Goal: Transaction & Acquisition: Purchase product/service

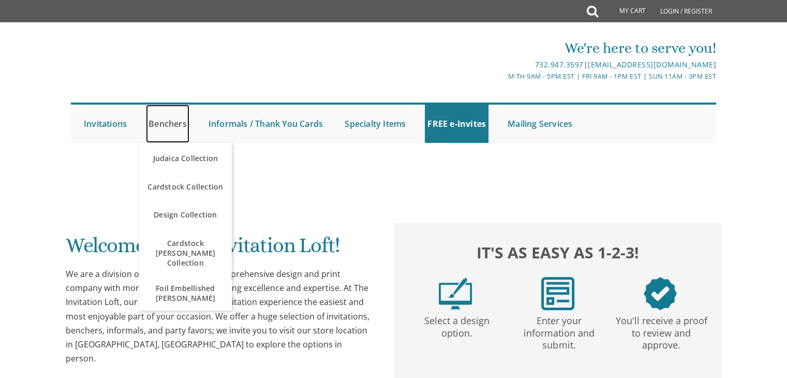
click at [175, 127] on link "Benchers" at bounding box center [167, 124] width 43 height 38
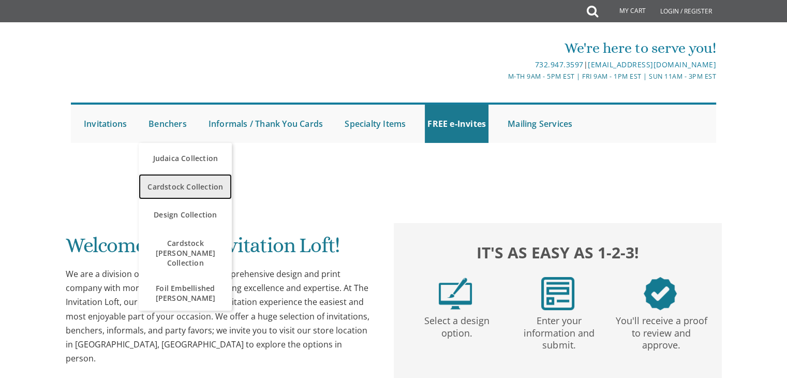
click at [171, 183] on span "Cardstock Collection" at bounding box center [185, 187] width 88 height 20
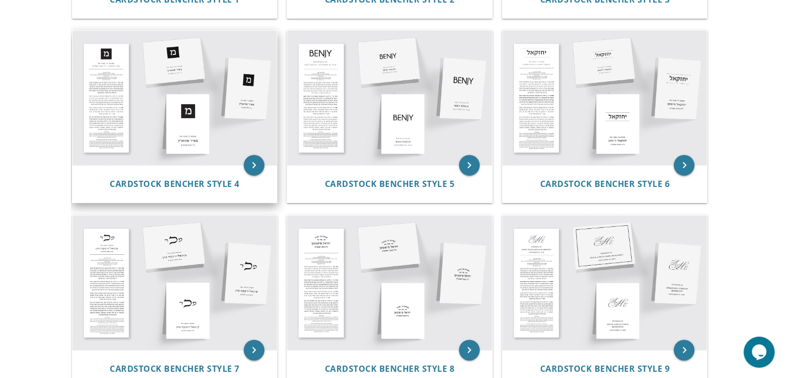
scroll to position [391, 0]
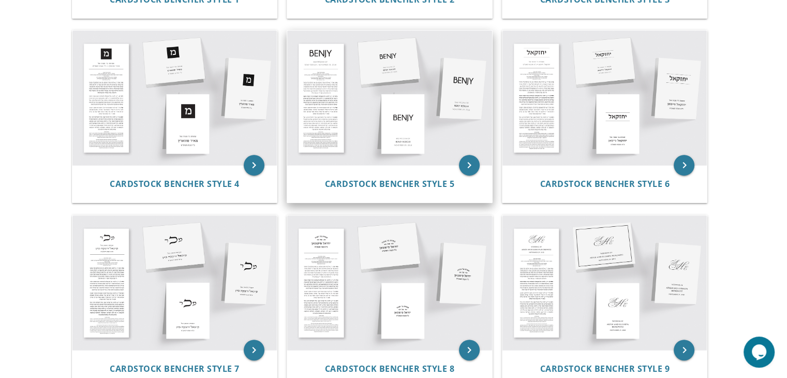
click at [404, 127] on img at bounding box center [389, 98] width 205 height 135
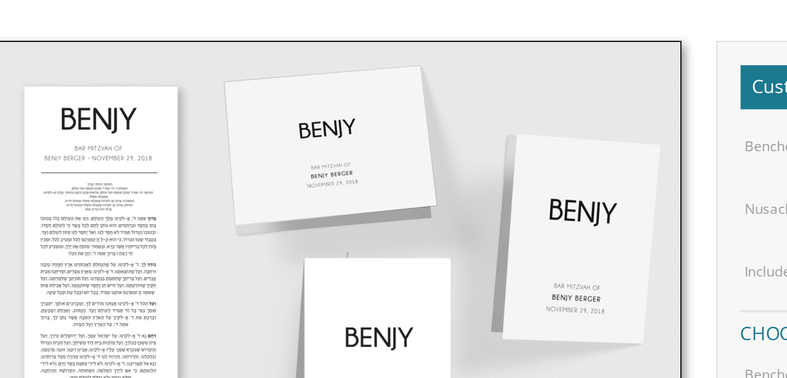
scroll to position [265, 0]
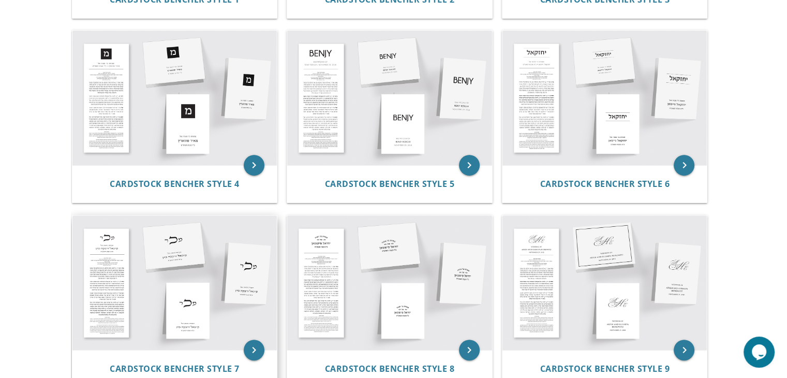
click at [139, 253] on img at bounding box center [174, 282] width 205 height 135
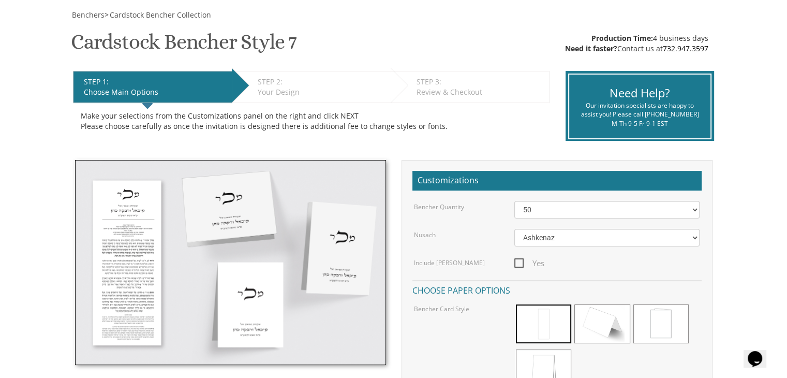
scroll to position [148, 0]
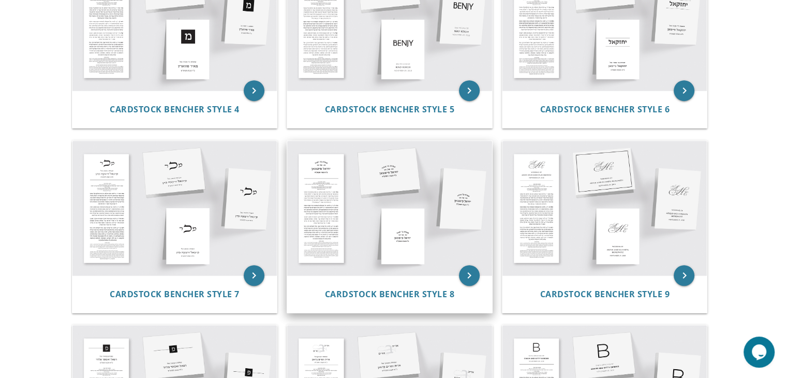
scroll to position [465, 0]
click at [420, 295] on span "Cardstock Bencher Style 8" at bounding box center [390, 294] width 130 height 11
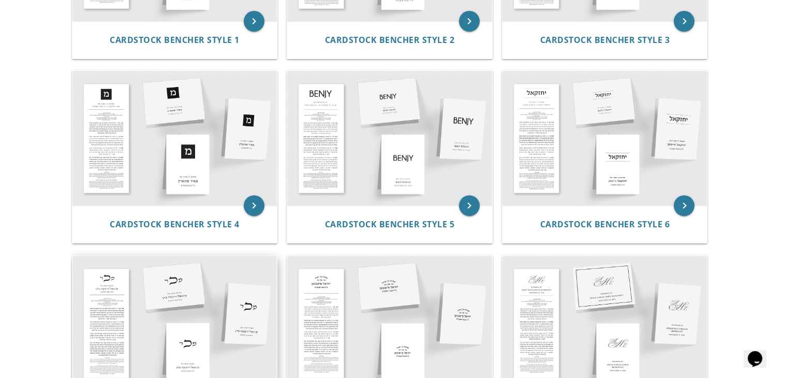
scroll to position [350, 0]
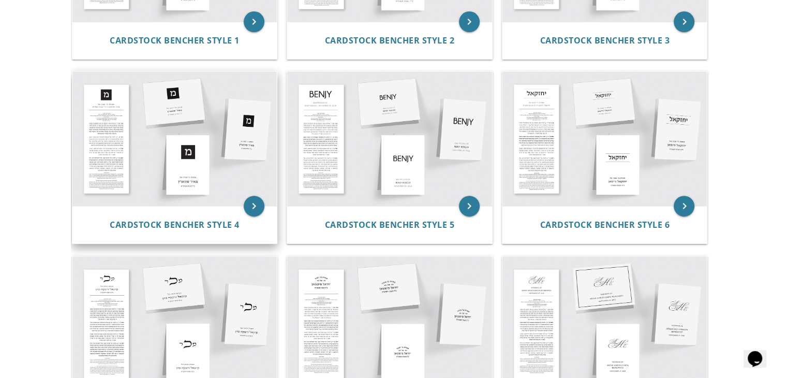
click at [114, 150] on img at bounding box center [174, 138] width 205 height 135
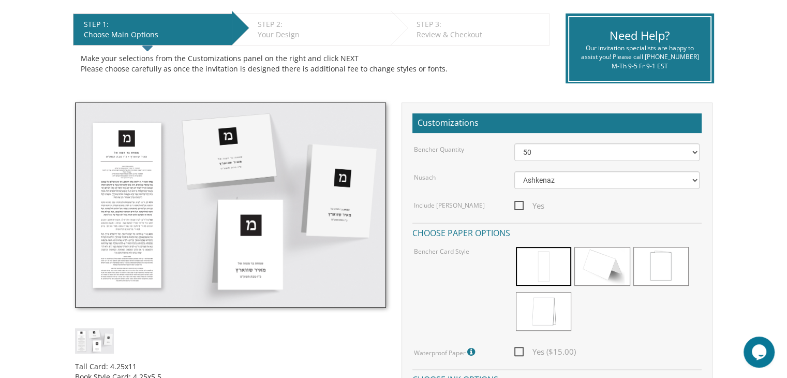
scroll to position [207, 0]
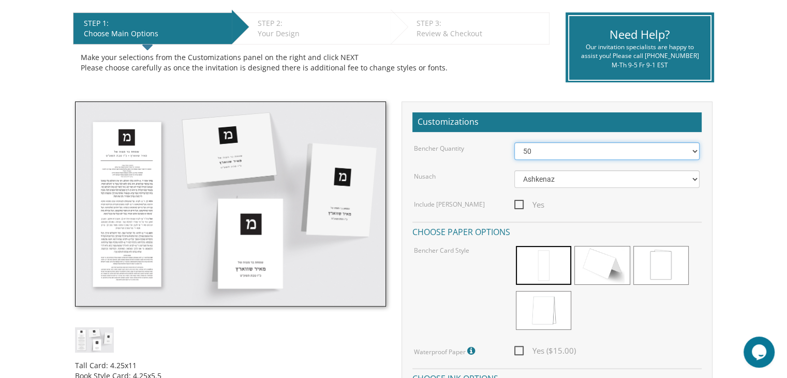
click at [566, 150] on select "50 60 70 80 90 100 125 150 175 200 225 250 275 300 325 350 375 400 425 450 475 …" at bounding box center [607, 151] width 185 height 18
select select "100"
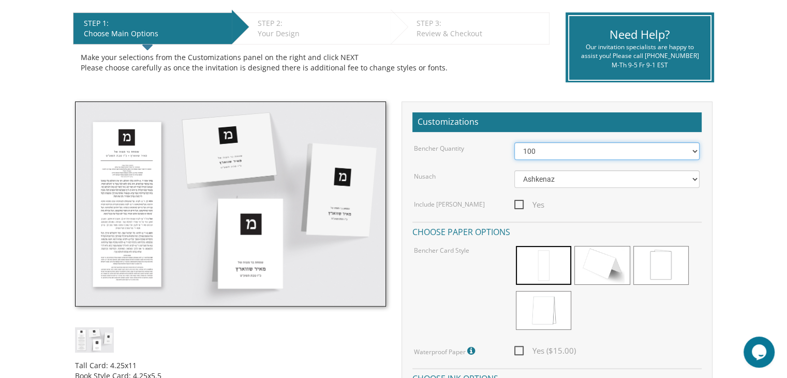
click at [515, 142] on select "50 60 70 80 90 100 125 150 175 200 225 250 275 300 325 350 375 400 425 450 475 …" at bounding box center [607, 151] width 185 height 18
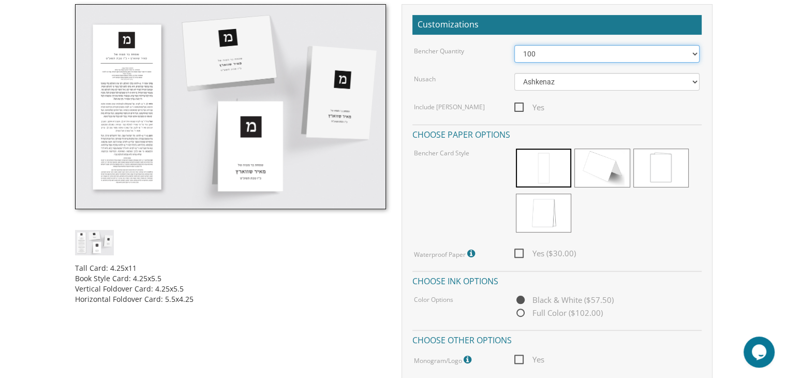
scroll to position [313, 0]
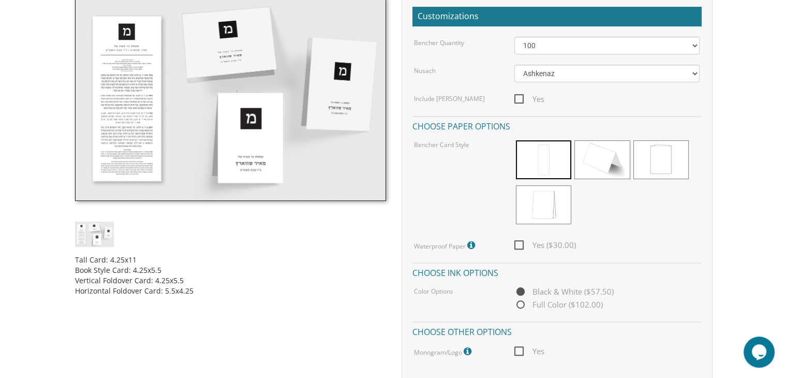
click at [522, 305] on span "Full Color ($102.00)" at bounding box center [559, 304] width 89 height 13
click at [521, 305] on input "Full Color ($102.00)" at bounding box center [518, 305] width 7 height 7
radio input "true"
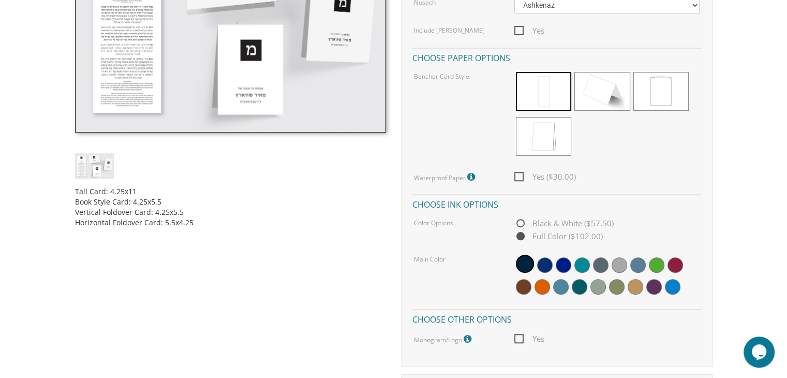
scroll to position [380, 0]
click at [544, 261] on span at bounding box center [545, 266] width 16 height 16
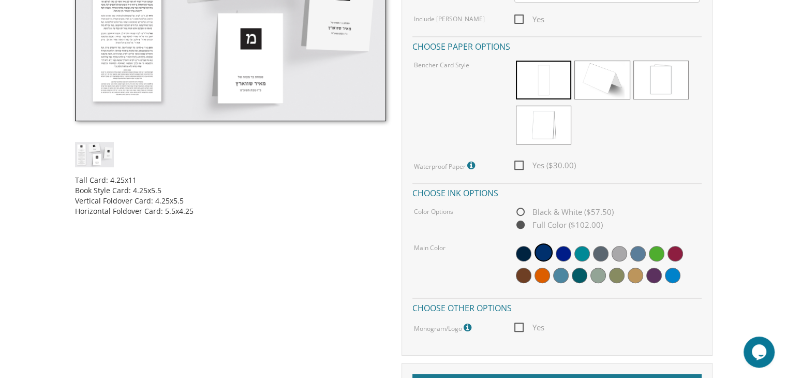
scroll to position [389, 0]
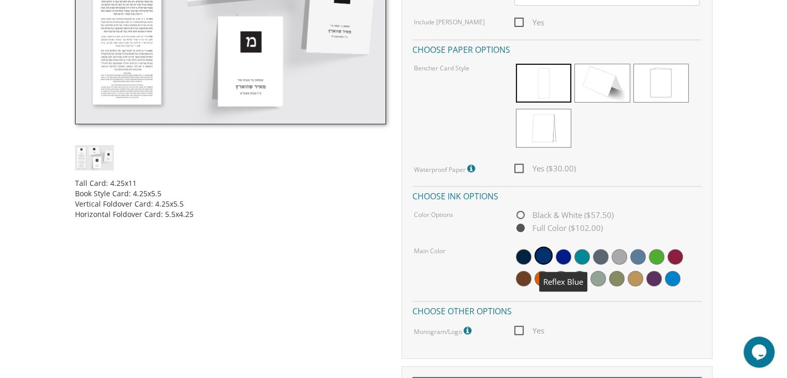
click at [559, 253] on span at bounding box center [564, 257] width 16 height 16
click at [521, 255] on span at bounding box center [524, 257] width 16 height 16
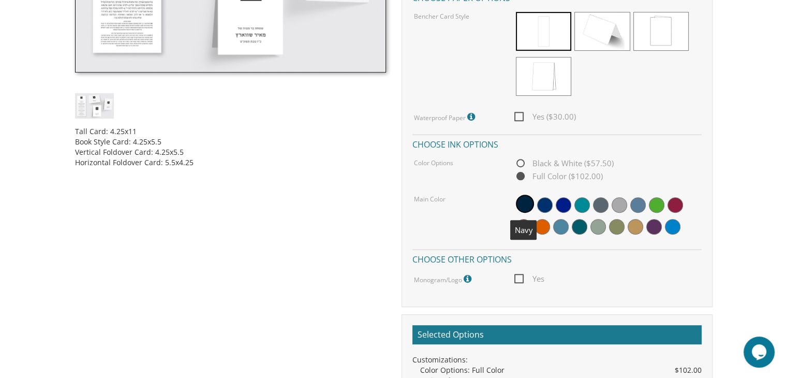
scroll to position [441, 0]
click at [521, 281] on span "Yes" at bounding box center [530, 278] width 30 height 13
click at [521, 281] on input "Yes" at bounding box center [518, 277] width 7 height 7
checkbox input "true"
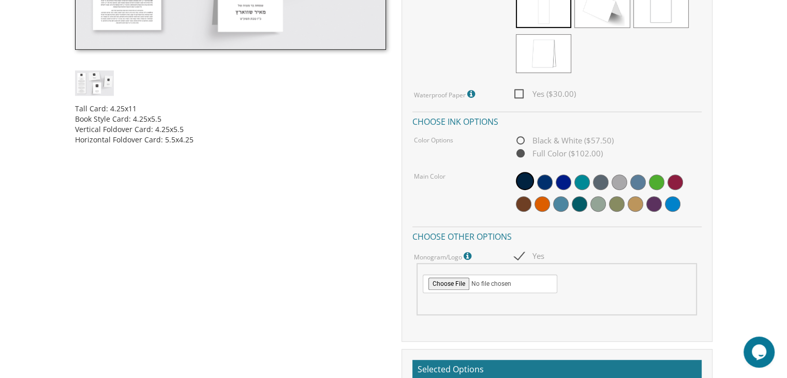
scroll to position [480, 0]
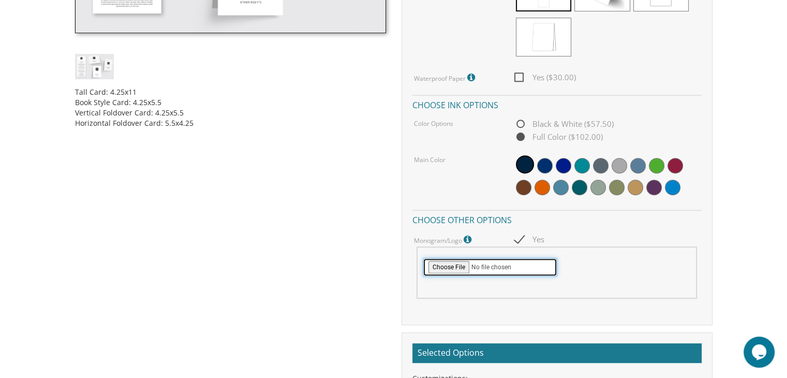
click at [449, 267] on input "file" at bounding box center [490, 267] width 135 height 19
type input "C:\fakepath\Judah's Logo .jpg"
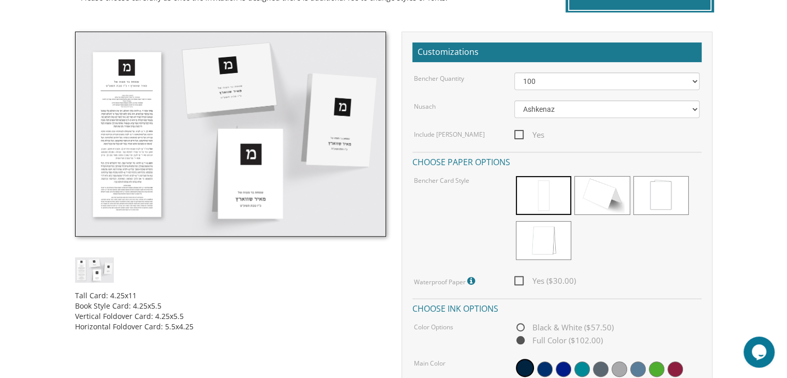
scroll to position [223, 0]
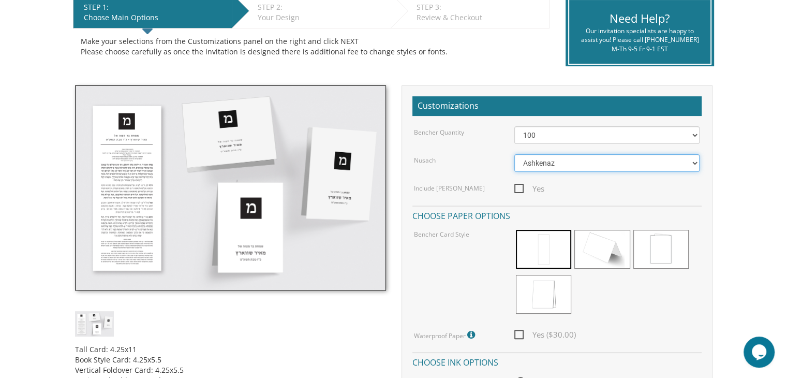
click at [589, 159] on select "Ashkenaz Edut Mizrach" at bounding box center [607, 163] width 185 height 18
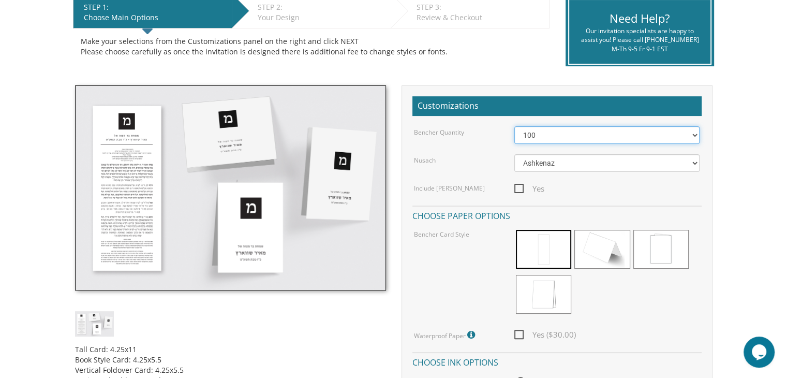
click at [584, 137] on select "50 60 70 80 90 100 125 150 175 200 225 250 275 300 325 350 375 400 425 450 475 …" at bounding box center [607, 135] width 185 height 18
click at [485, 191] on div "Include [PERSON_NAME]" at bounding box center [456, 187] width 100 height 11
click at [571, 137] on select "50 60 70 80 90 100 125 150 175 200 225 250 275 300 325 350 375 400 425 450 475 …" at bounding box center [607, 135] width 185 height 18
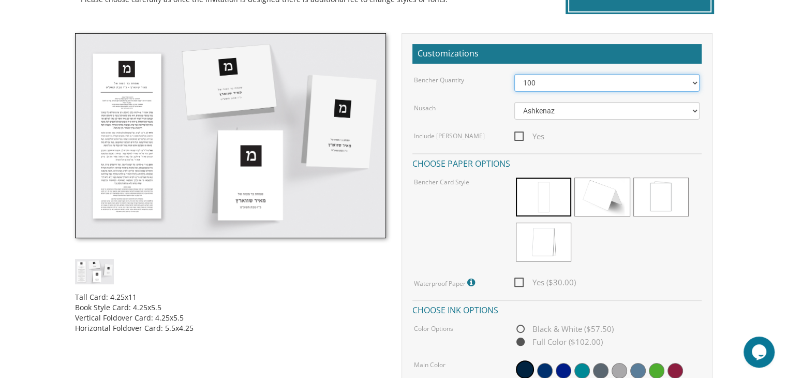
scroll to position [273, 0]
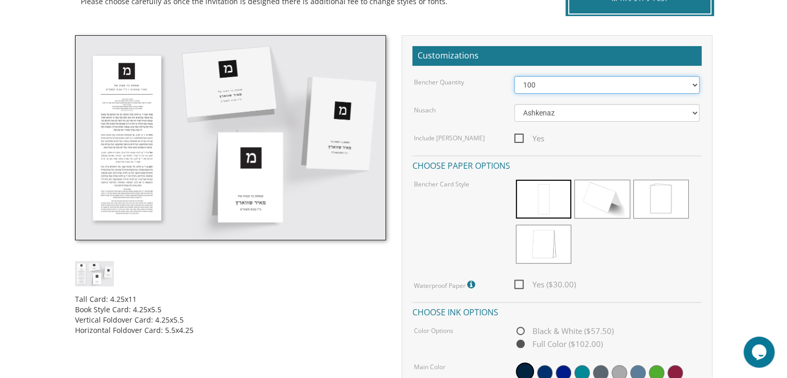
click at [576, 84] on select "50 60 70 80 90 100 125 150 175 200 225 250 275 300 325 350 375 400 425 450 475 …" at bounding box center [607, 85] width 185 height 18
select select "125"
click at [515, 76] on select "50 60 70 80 90 100 125 150 175 200 225 250 275 300 325 350 375 400 425 450 475 …" at bounding box center [607, 85] width 185 height 18
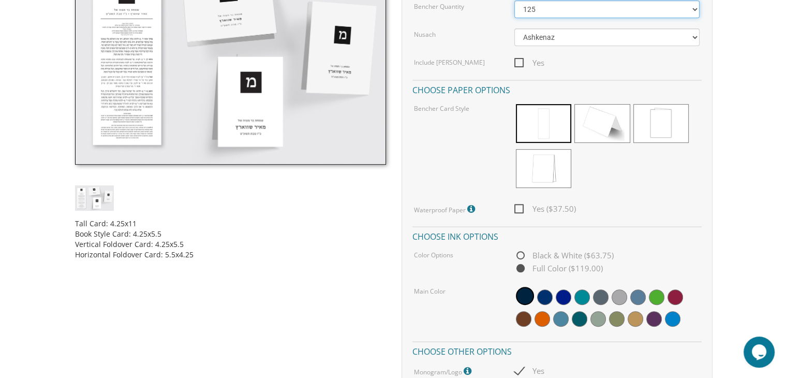
scroll to position [348, 0]
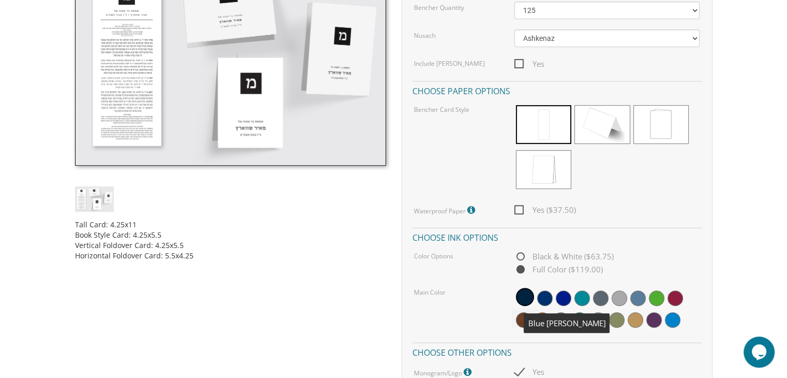
click at [551, 299] on span at bounding box center [545, 298] width 16 height 16
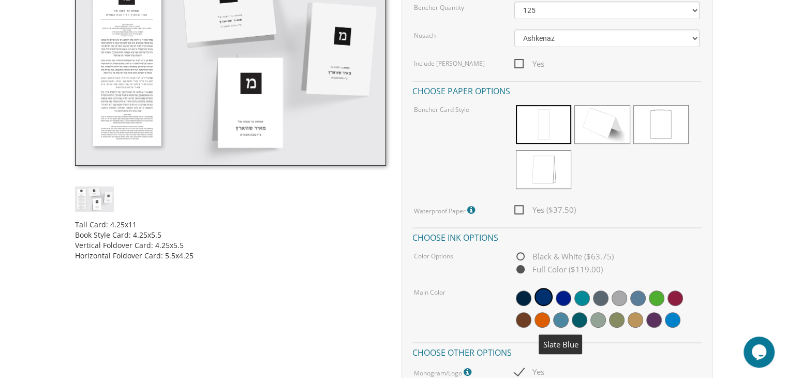
click at [561, 319] on span at bounding box center [561, 320] width 16 height 16
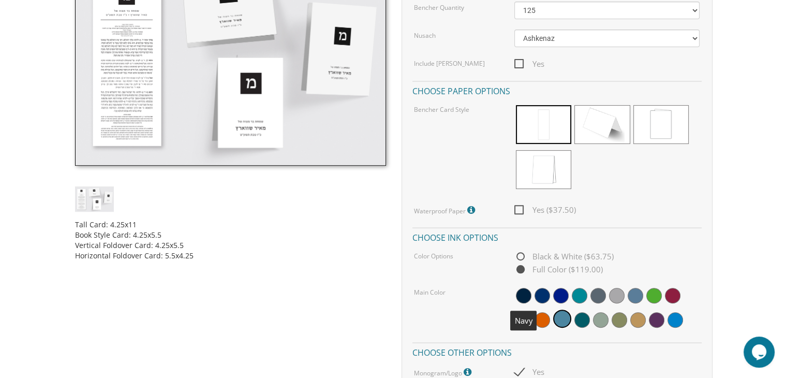
click at [522, 290] on span at bounding box center [524, 296] width 16 height 16
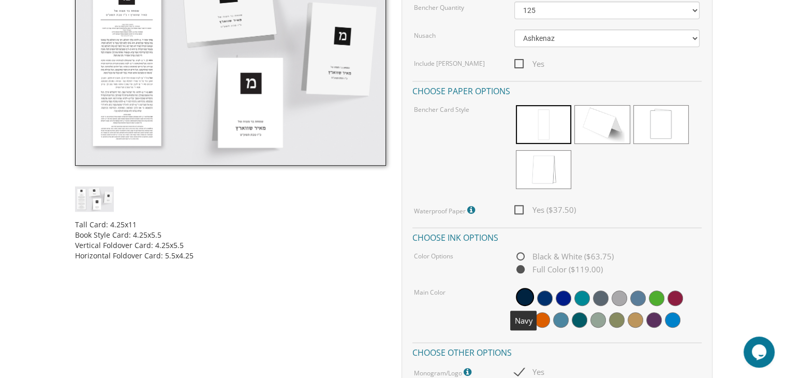
click at [522, 290] on span at bounding box center [525, 297] width 18 height 18
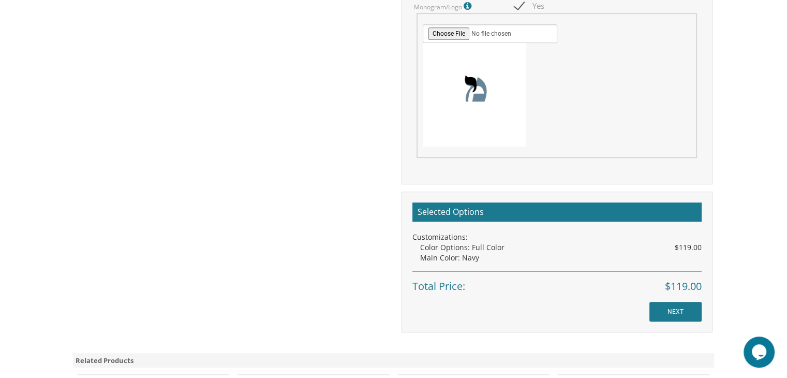
scroll to position [740, 0]
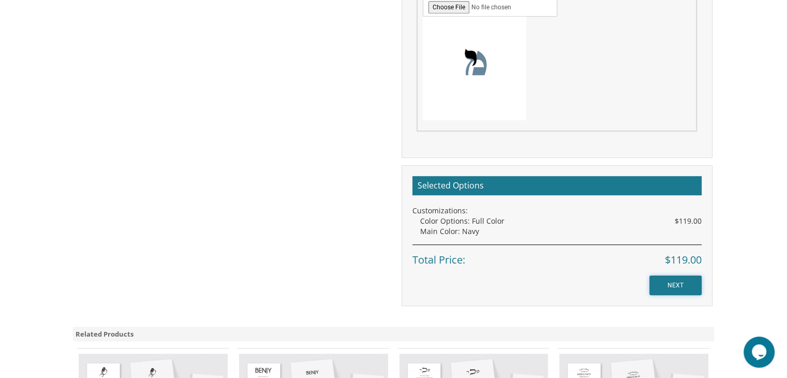
click at [675, 281] on input "NEXT" at bounding box center [676, 285] width 52 height 20
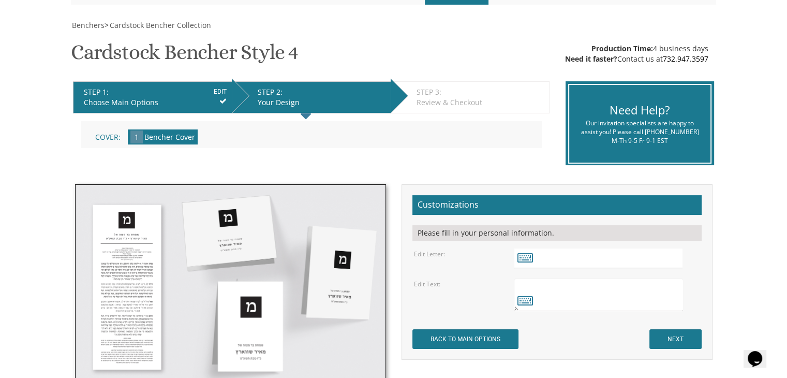
scroll to position [142, 0]
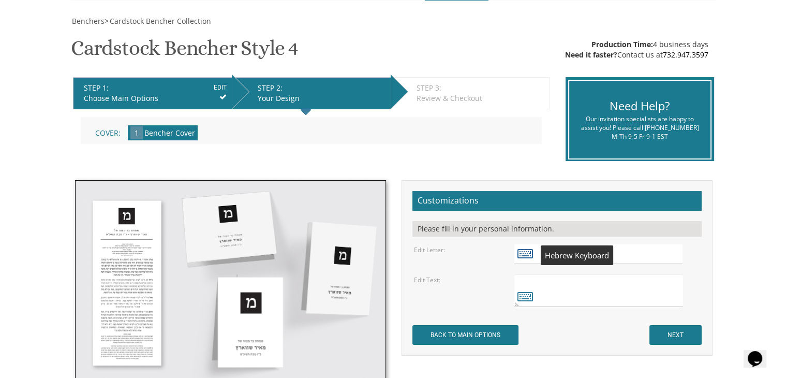
click at [525, 257] on icon at bounding box center [526, 253] width 16 height 14
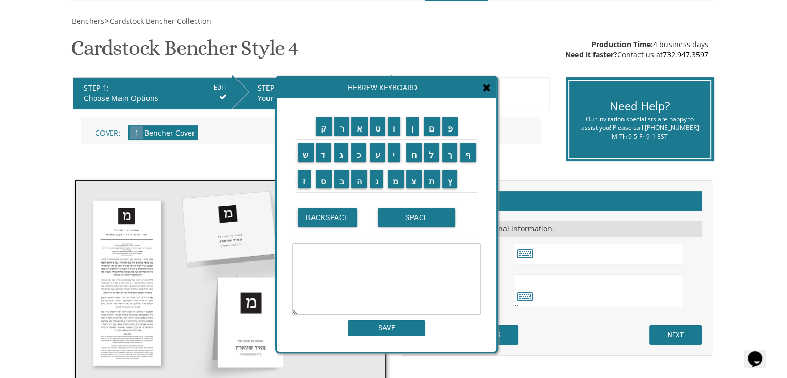
click at [490, 90] on icon at bounding box center [487, 87] width 8 height 10
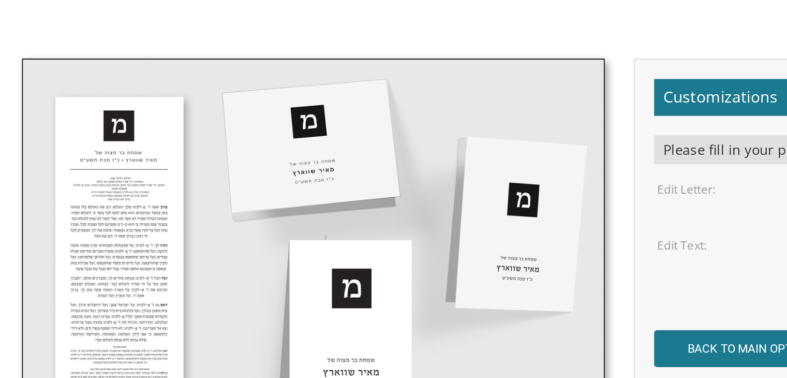
scroll to position [186, 0]
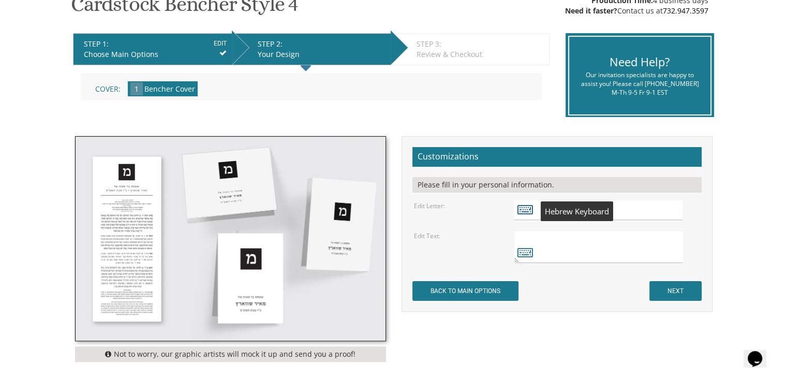
click at [527, 209] on icon at bounding box center [526, 209] width 16 height 14
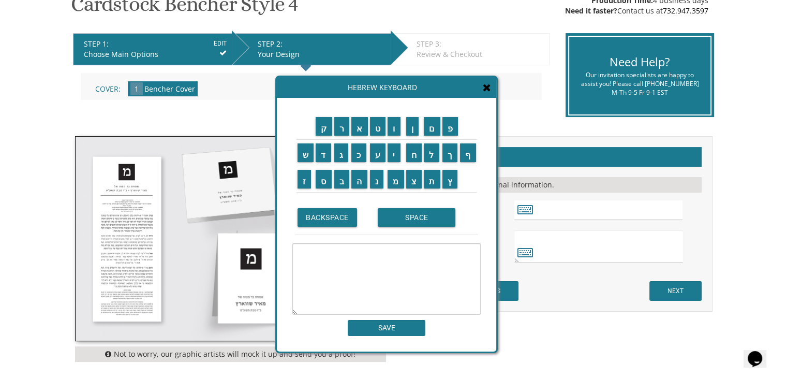
click at [302, 162] on td "ש" at bounding box center [306, 153] width 19 height 26
click at [400, 181] on input "מ" at bounding box center [396, 179] width 17 height 19
click at [414, 150] on input "ח" at bounding box center [414, 152] width 16 height 19
click at [433, 175] on input "ת" at bounding box center [432, 179] width 17 height 19
click at [458, 247] on textarea "מחת" at bounding box center [386, 278] width 188 height 71
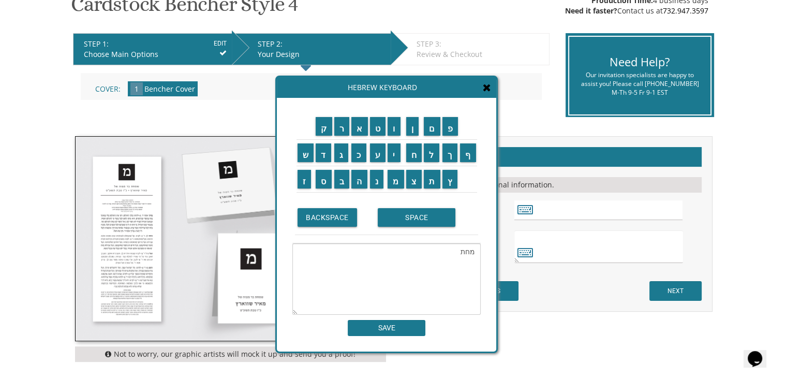
click at [458, 247] on textarea "מחת" at bounding box center [386, 278] width 188 height 71
click at [306, 155] on input "ש" at bounding box center [306, 152] width 17 height 19
click at [441, 257] on textarea "שמחת" at bounding box center [386, 278] width 188 height 71
click at [337, 174] on input "ב" at bounding box center [342, 179] width 16 height 19
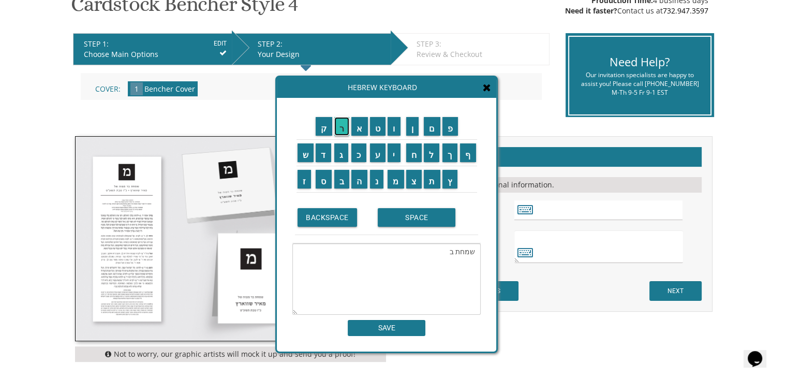
click at [340, 125] on input "ר" at bounding box center [342, 126] width 16 height 19
click at [399, 183] on input "מ" at bounding box center [396, 179] width 17 height 19
click at [422, 179] on input "צ" at bounding box center [414, 179] width 16 height 19
click at [395, 121] on input "ו" at bounding box center [394, 126] width 13 height 19
click at [358, 180] on input "ה" at bounding box center [359, 179] width 16 height 19
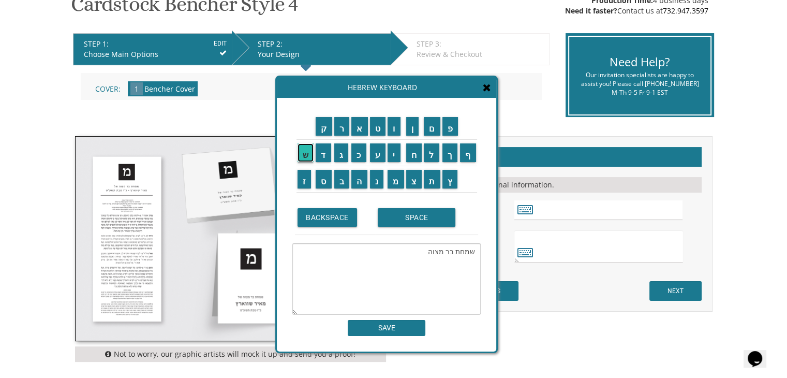
click at [306, 150] on input "ש" at bounding box center [306, 152] width 17 height 19
click at [435, 156] on input "ל" at bounding box center [432, 152] width 16 height 19
click at [397, 149] on input "י" at bounding box center [394, 152] width 13 height 19
click at [360, 185] on input "ה" at bounding box center [359, 179] width 16 height 19
click at [394, 129] on input "ו" at bounding box center [394, 126] width 13 height 19
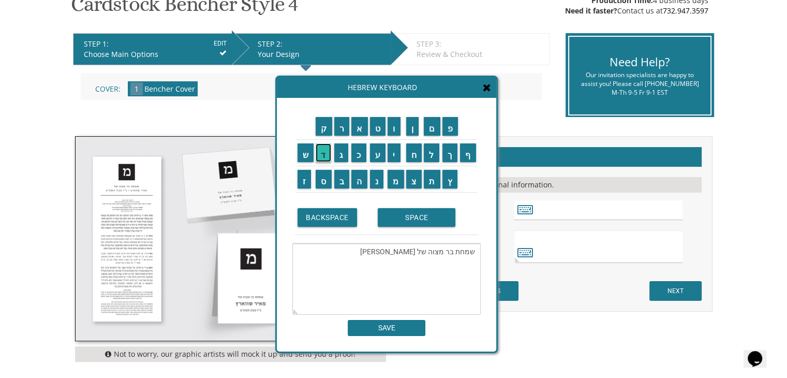
click at [327, 156] on input "ד" at bounding box center [324, 152] width 16 height 19
click at [359, 179] on input "ה" at bounding box center [359, 179] width 16 height 19
click at [401, 184] on input "מ" at bounding box center [396, 179] width 17 height 19
click at [342, 129] on input "ר" at bounding box center [342, 126] width 16 height 19
click at [315, 150] on td "ד" at bounding box center [324, 153] width 19 height 26
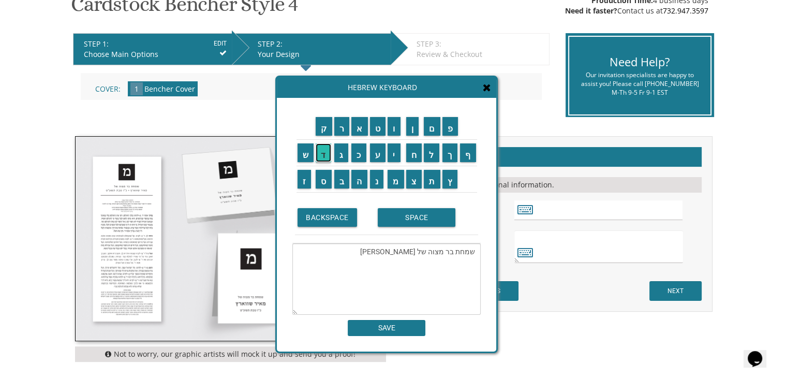
click at [324, 156] on input "ד" at bounding box center [324, 152] width 16 height 19
click at [359, 156] on input "כ" at bounding box center [358, 152] width 15 height 19
click at [396, 151] on input "י" at bounding box center [394, 152] width 13 height 19
click at [399, 175] on input "מ" at bounding box center [396, 179] width 17 height 19
click at [342, 125] on input "ר" at bounding box center [342, 126] width 16 height 19
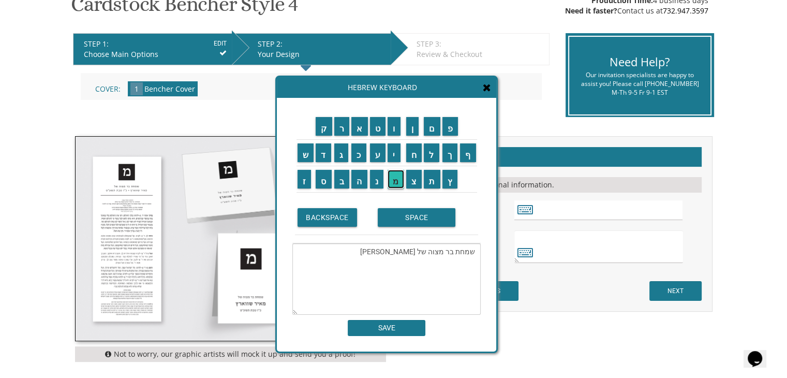
click at [398, 183] on input "מ" at bounding box center [396, 179] width 17 height 19
click at [399, 130] on input "ו" at bounding box center [394, 126] width 13 height 19
click at [344, 126] on input "ר" at bounding box center [342, 126] width 16 height 19
click at [475, 272] on textarea "שמחת בר מצוה של יהודה מרדכי מרמור" at bounding box center [386, 278] width 188 height 71
click at [340, 175] on input "ב" at bounding box center [342, 179] width 16 height 19
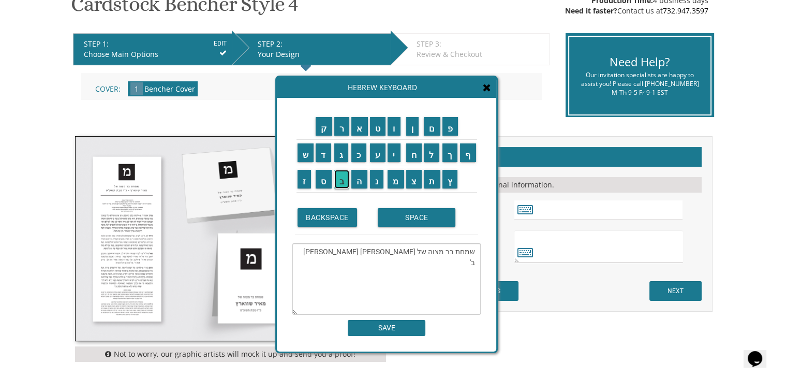
click at [343, 184] on input "ב" at bounding box center [342, 179] width 16 height 19
click at [360, 156] on input "כ" at bounding box center [358, 152] width 15 height 19
click at [323, 178] on input "ס" at bounding box center [324, 179] width 16 height 19
click at [436, 150] on input "ל" at bounding box center [432, 152] width 16 height 19
click at [391, 124] on input "ו" at bounding box center [394, 126] width 13 height 19
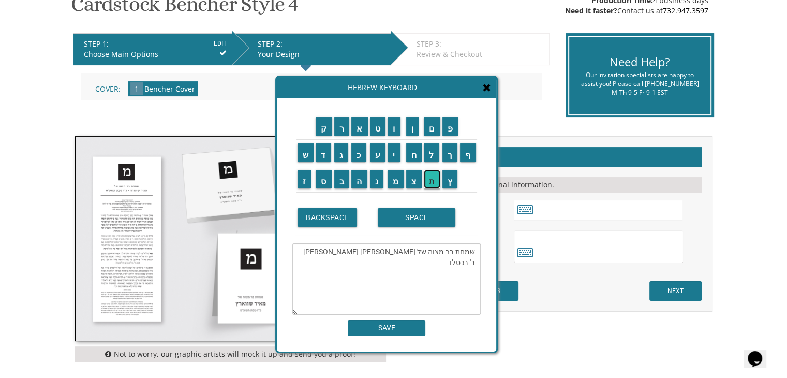
click at [433, 182] on input "ת" at bounding box center [432, 179] width 17 height 19
click at [303, 151] on input "ש" at bounding box center [306, 152] width 17 height 19
click at [457, 123] on input "פ" at bounding box center [451, 126] width 16 height 19
click at [395, 131] on input "ו" at bounding box center [394, 126] width 13 height 19
click at [363, 286] on textarea "שמחת בר מצוה של יהודה מרדכי מרמור ב' בכסלו תשפ"ו" at bounding box center [386, 278] width 188 height 71
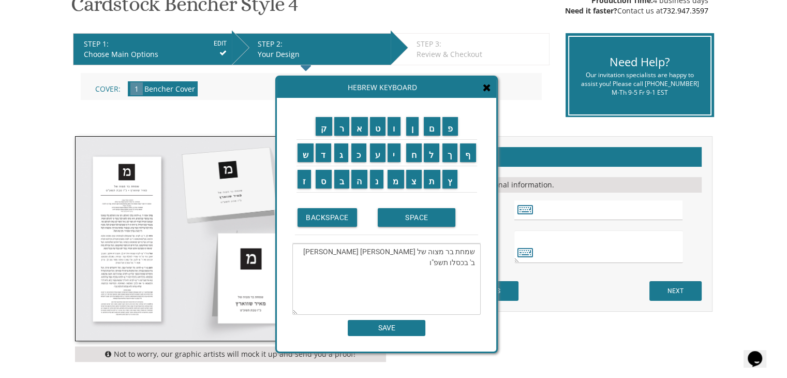
click at [414, 252] on textarea "שמחת בר מצוה של יהודה מרדכי מרמור ב' בכסלו תשפ"ו" at bounding box center [386, 278] width 188 height 71
click at [415, 263] on textarea "שמחת בר מצוה של יהודה מרדכי מרמור ב' בכסלו תשפ"ו" at bounding box center [386, 278] width 188 height 71
type textarea "שמחת בר מצוה של יהודה מרדכי מרמור ב' בכסלו תשפ"ו"
click at [404, 325] on input "SAVE" at bounding box center [387, 328] width 78 height 16
type input "שמחת בר מצוה של יהודה מרדכי מרמור ב' בכסלו תשפ"ו"
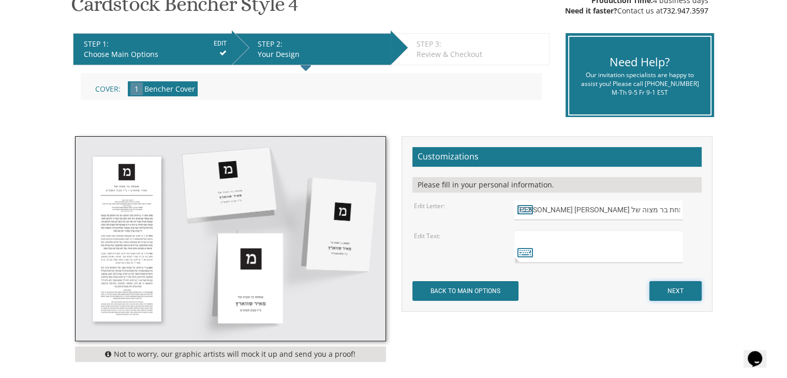
click at [685, 294] on input "NEXT" at bounding box center [676, 291] width 52 height 20
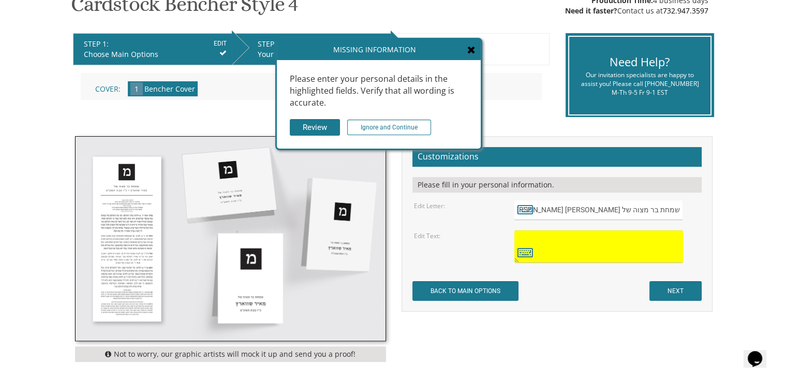
click at [542, 237] on textarea at bounding box center [599, 246] width 168 height 33
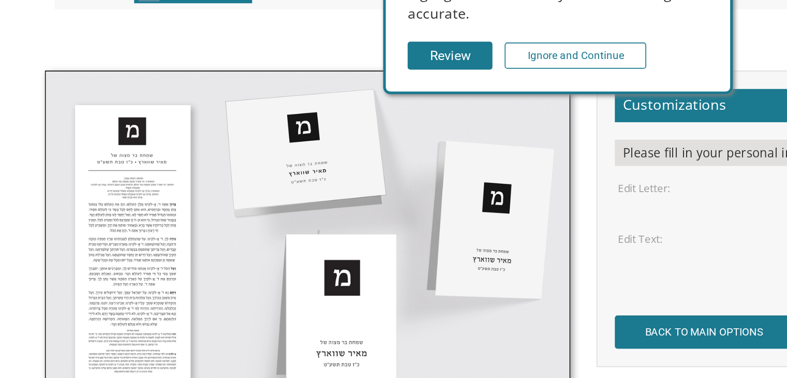
scroll to position [186, 0]
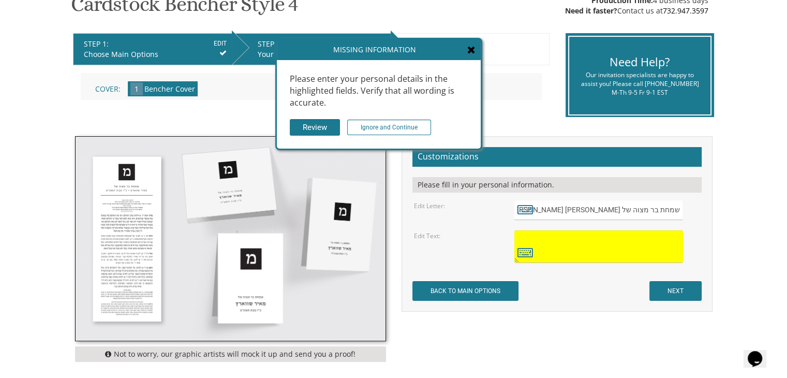
click at [579, 252] on textarea at bounding box center [599, 246] width 168 height 33
click at [556, 210] on input "שמחת בר מצוה של יהודה מרדכי מרמור ב' בכסלו תשפ"ו" at bounding box center [599, 210] width 168 height 20
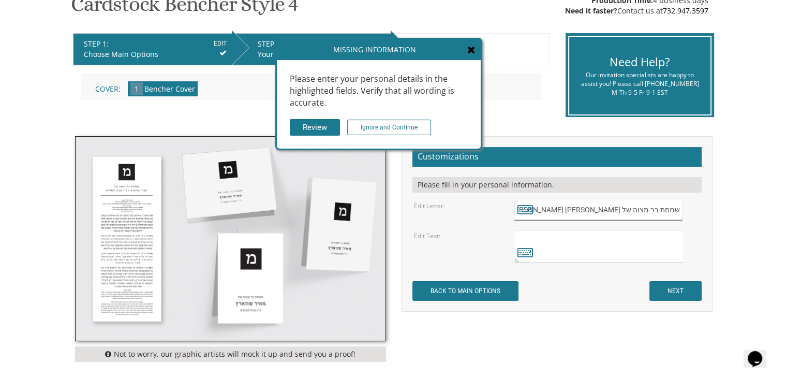
click at [556, 210] on input "שמחת בר מצוה של יהודה מרדכי מרמור ב' בכסלו תשפ"ו" at bounding box center [599, 210] width 168 height 20
click at [523, 203] on icon at bounding box center [526, 209] width 16 height 14
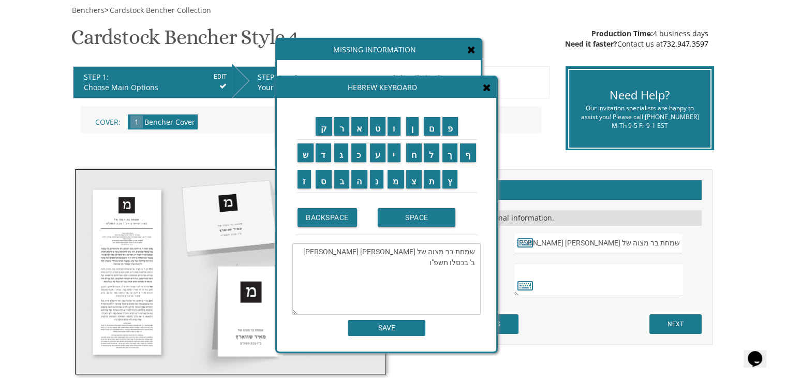
scroll to position [148, 0]
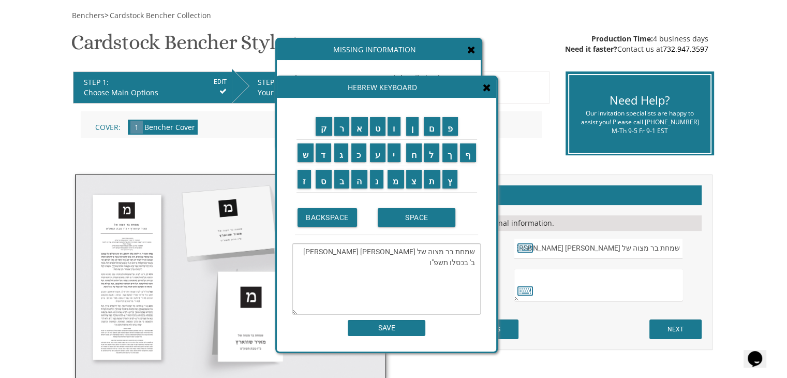
click at [322, 252] on textarea "שמחת בר מצוה של יהודה מרדכי מרמור ב' בכסלו תשפ"ו" at bounding box center [386, 278] width 188 height 71
click at [559, 290] on textarea at bounding box center [599, 285] width 168 height 33
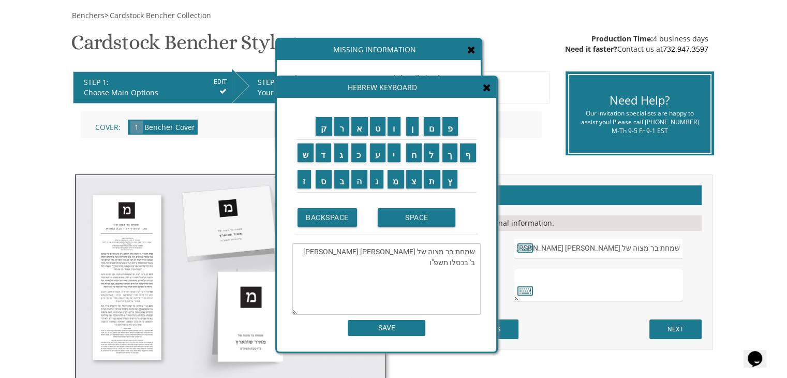
click at [559, 290] on textarea at bounding box center [599, 285] width 168 height 33
click at [488, 87] on icon at bounding box center [487, 87] width 8 height 10
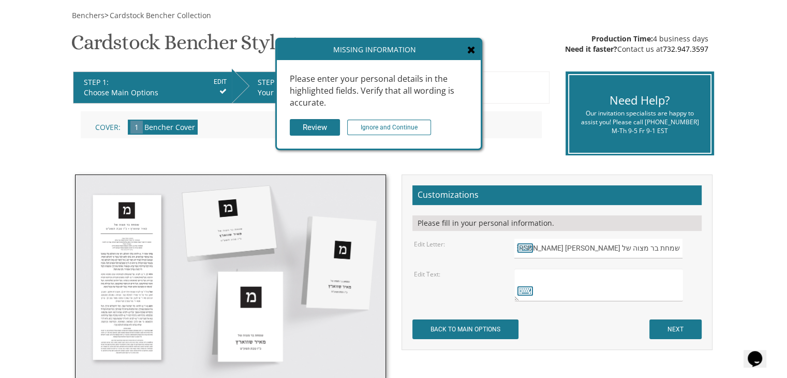
click at [469, 47] on icon at bounding box center [471, 50] width 8 height 10
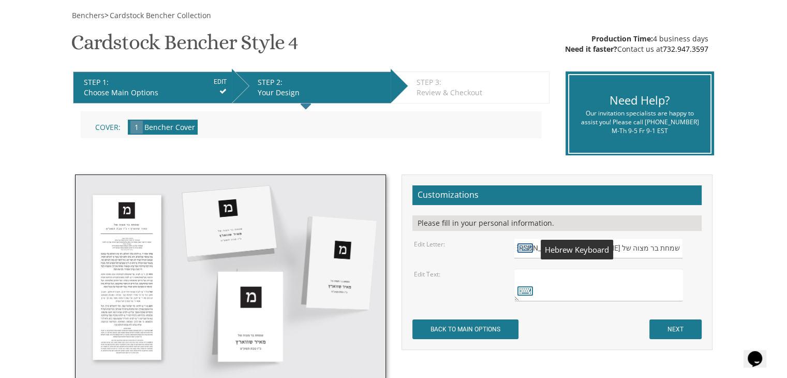
click at [525, 249] on icon at bounding box center [526, 247] width 16 height 14
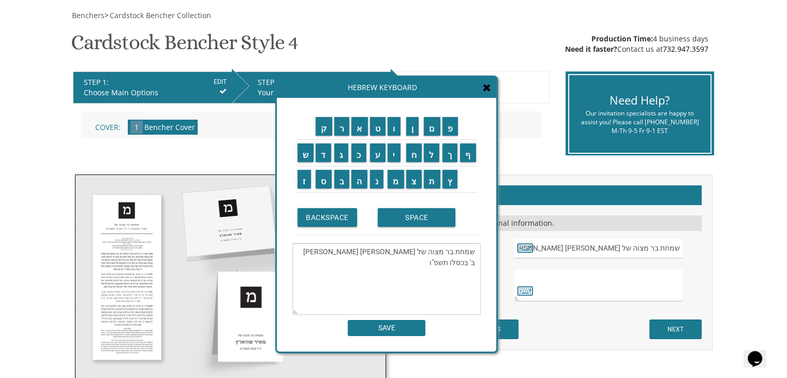
drag, startPoint x: 303, startPoint y: 251, endPoint x: 414, endPoint y: 262, distance: 110.8
click at [414, 262] on textarea "שמחת בר מצוה של יהודה מרדכי מרמור ב' בכסלו תשפ"ו" at bounding box center [386, 278] width 188 height 71
type textarea "שמחת בר מצוה של"
click at [398, 326] on input "SAVE" at bounding box center [387, 328] width 78 height 16
type input "שמחת בר מצוה של"
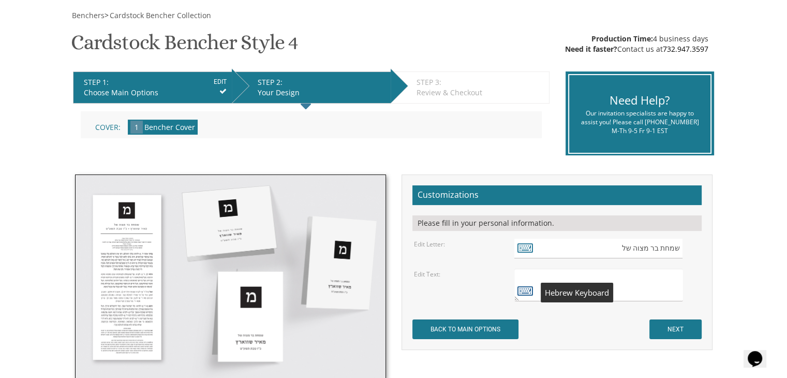
click at [524, 288] on icon at bounding box center [526, 290] width 16 height 14
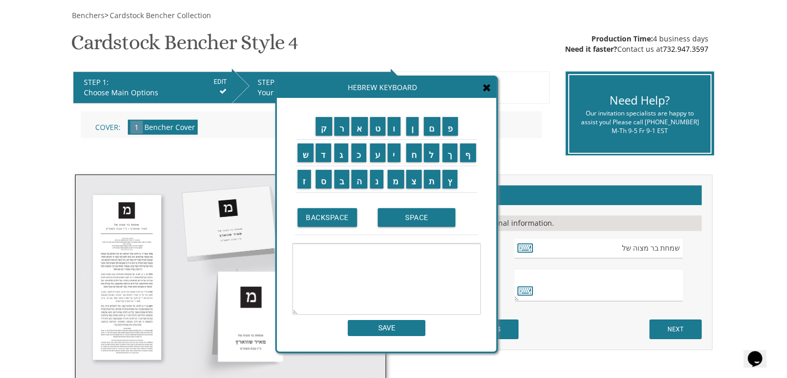
click at [445, 266] on textarea at bounding box center [386, 278] width 188 height 71
paste textarea "יהודה מרדכי מרמור ב' בכסלו תשפ"ו"
type textarea "יהודה מרדכי מרמור ב' בכסלו תשפ"ו"
click at [395, 325] on input "SAVE" at bounding box center [387, 328] width 78 height 16
type textarea "יהודה מרדכי מרמור ב' בכסלו תשפ"ו"
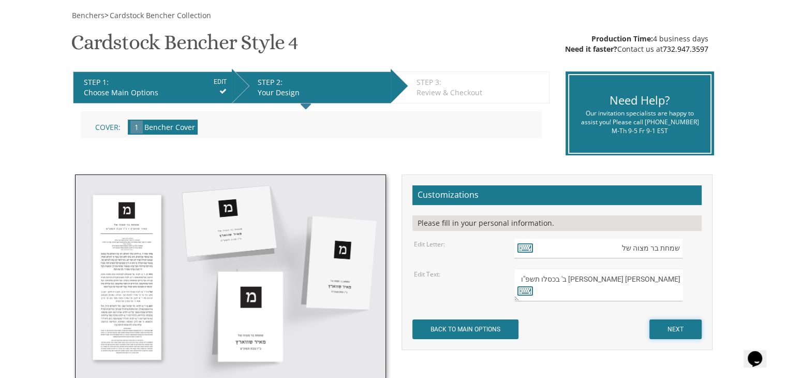
click at [676, 328] on input "NEXT" at bounding box center [676, 329] width 52 height 20
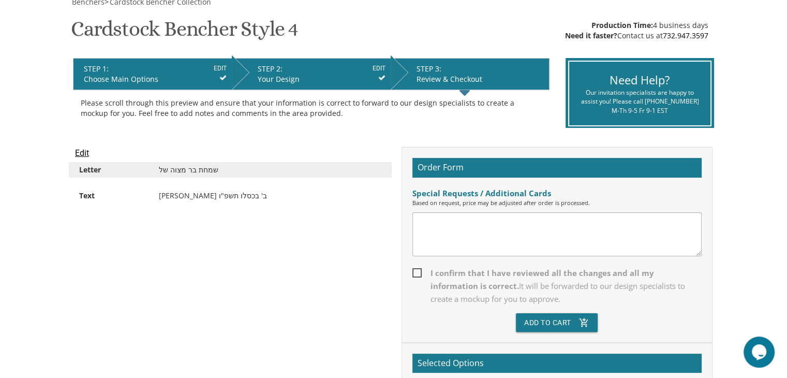
scroll to position [163, 0]
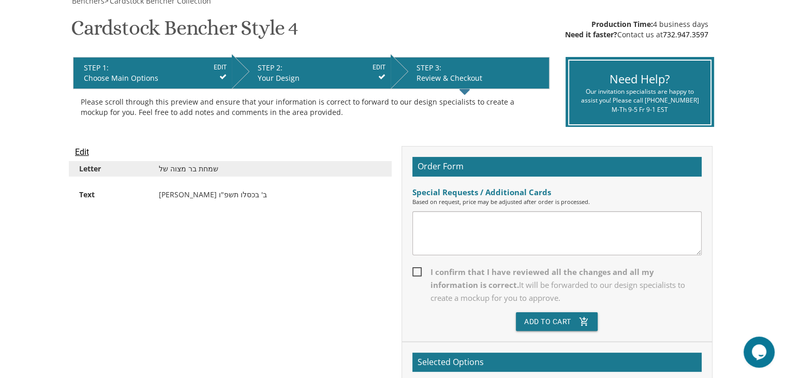
click at [418, 266] on span "I confirm that I have reviewed all the changes and all my information is correc…" at bounding box center [557, 285] width 289 height 39
click at [418, 268] on input "I confirm that I have reviewed all the changes and all my information is correc…" at bounding box center [416, 271] width 7 height 7
checkbox input "true"
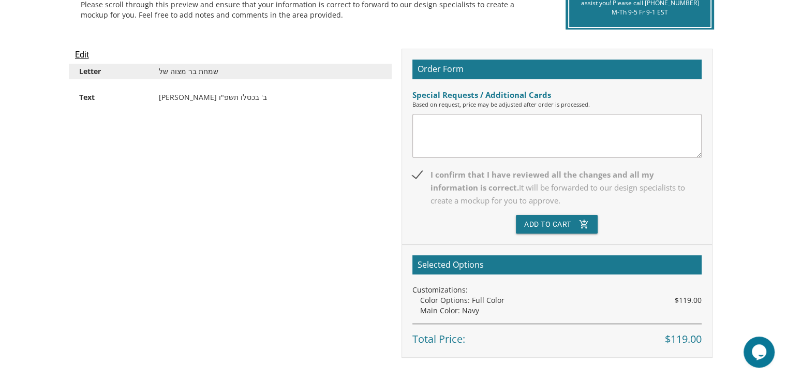
scroll to position [261, 0]
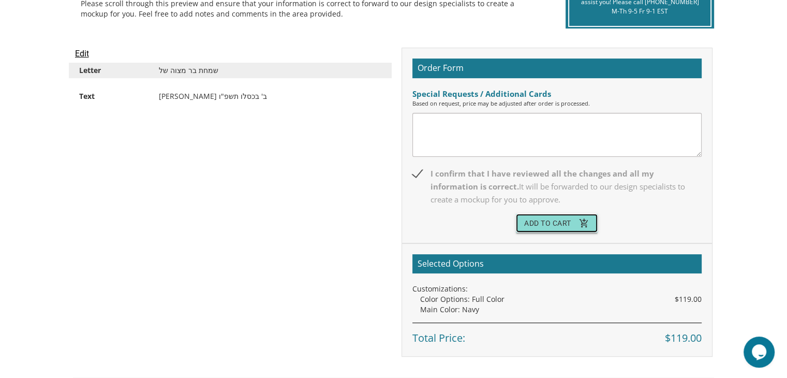
click at [536, 217] on button "Add To Cart add_shopping_cart" at bounding box center [557, 223] width 82 height 19
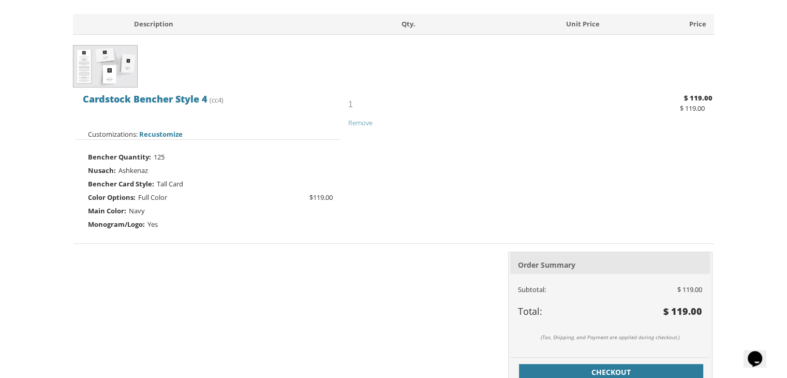
scroll to position [224, 0]
click at [165, 131] on span "Recustomize" at bounding box center [160, 133] width 43 height 9
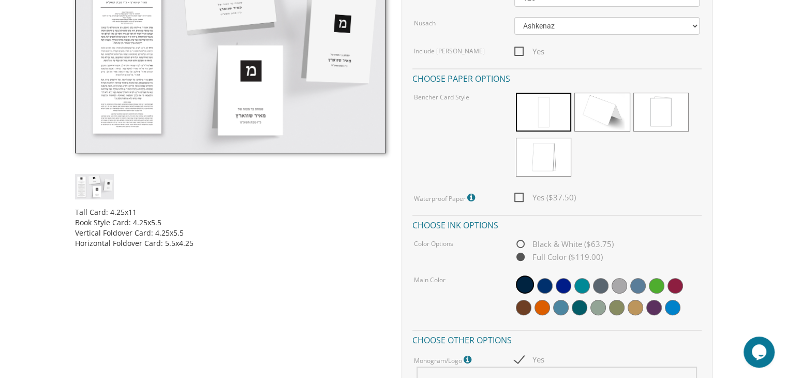
scroll to position [368, 0]
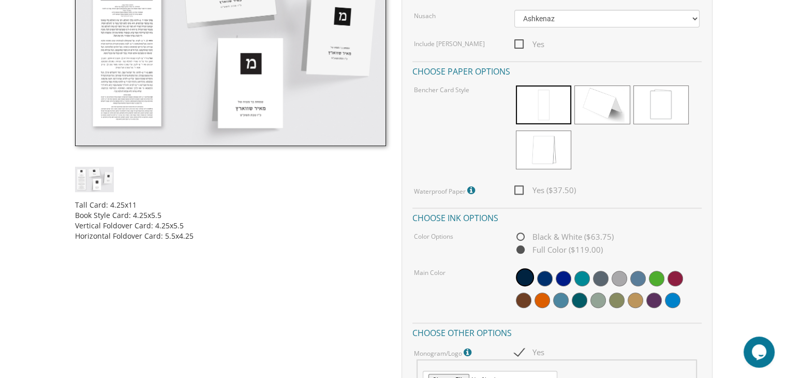
click at [519, 238] on span "Black & White ($63.75)" at bounding box center [564, 236] width 99 height 13
click at [519, 238] on input "Black & White ($63.75)" at bounding box center [518, 237] width 7 height 7
radio input "true"
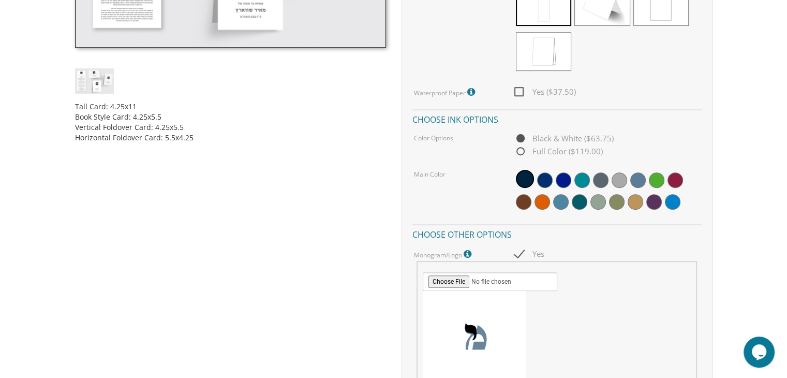
scroll to position [288, 0]
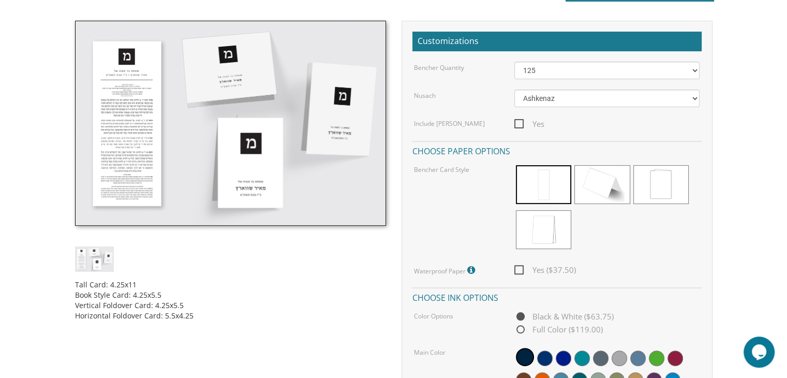
click at [518, 269] on span "Yes ($37.50)" at bounding box center [546, 269] width 62 height 13
click at [518, 269] on input "Yes ($37.50)" at bounding box center [518, 269] width 7 height 7
checkbox input "true"
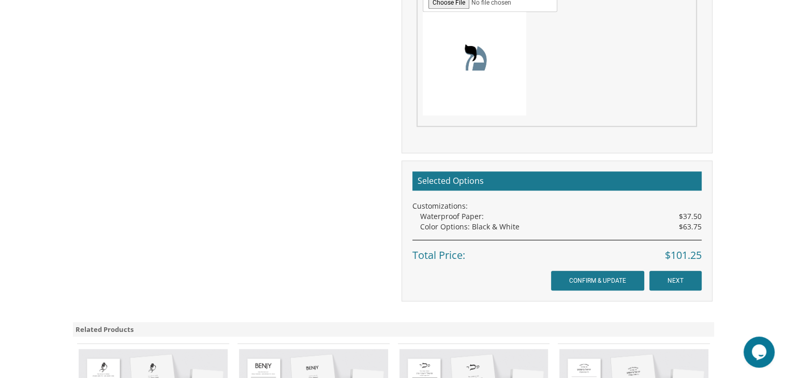
scroll to position [745, 0]
click at [604, 277] on input "CONFIRM & UPDATE" at bounding box center [597, 280] width 93 height 20
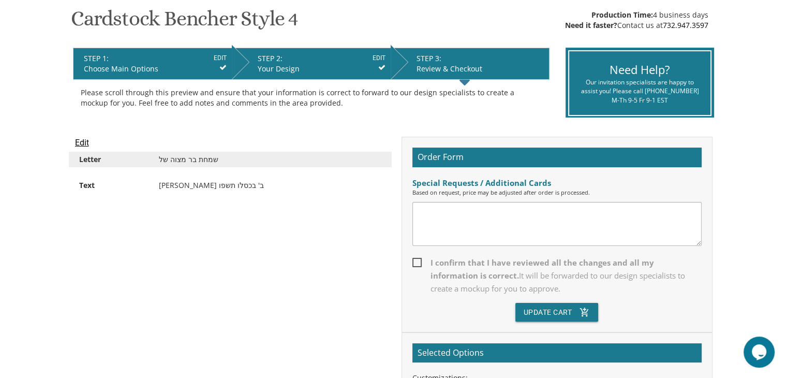
scroll to position [173, 0]
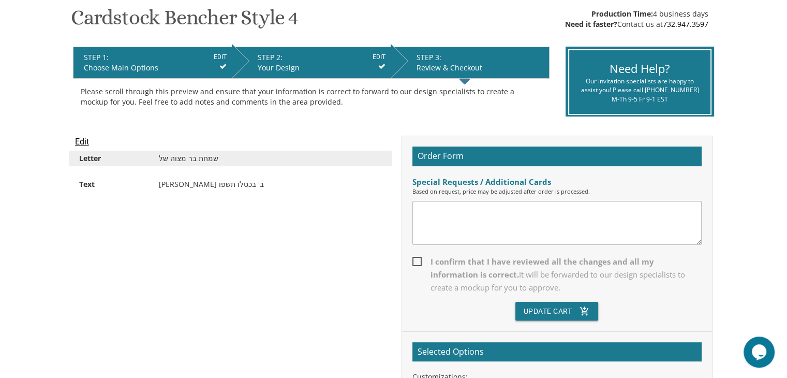
click at [77, 144] on input "Edit" at bounding box center [82, 142] width 14 height 12
click at [81, 140] on input "Edit" at bounding box center [82, 142] width 14 height 12
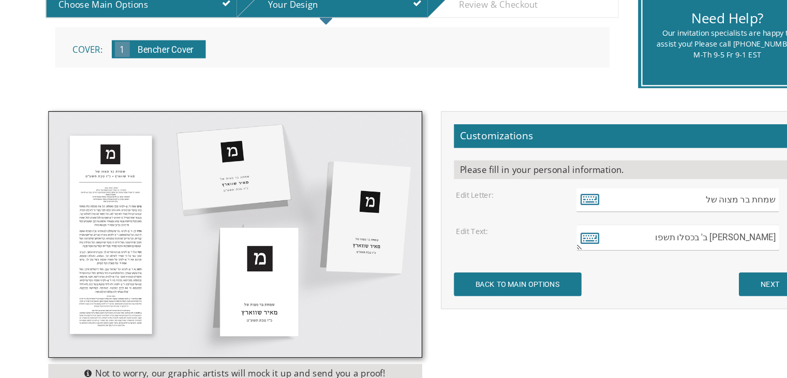
scroll to position [207, 0]
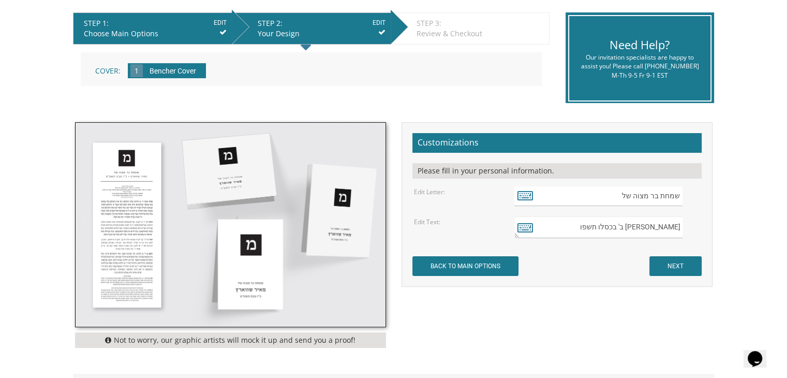
click at [611, 226] on textarea "[PERSON_NAME] ב' בכסלו תשפו" at bounding box center [599, 227] width 168 height 22
click at [608, 227] on textarea "יהודה מרדכי מרמור ב' בכסלו תשפו" at bounding box center [599, 227] width 168 height 22
click at [588, 267] on form "Customizations Please fill in your personal information. Edit Letter: שמחת בר מ…" at bounding box center [557, 204] width 289 height 143
click at [579, 226] on textarea "יהודה מרדכי מרמור ב' בכסלו תשפו" at bounding box center [599, 227] width 168 height 22
type textarea "יהודה מרדכי מרמור ב' כסלו תשפ"ו"
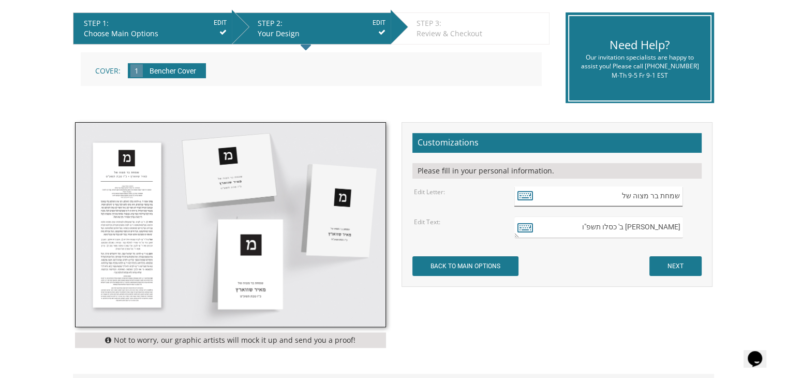
click at [629, 195] on input "שמחת בר מצוה של" at bounding box center [599, 196] width 168 height 20
type input "m"
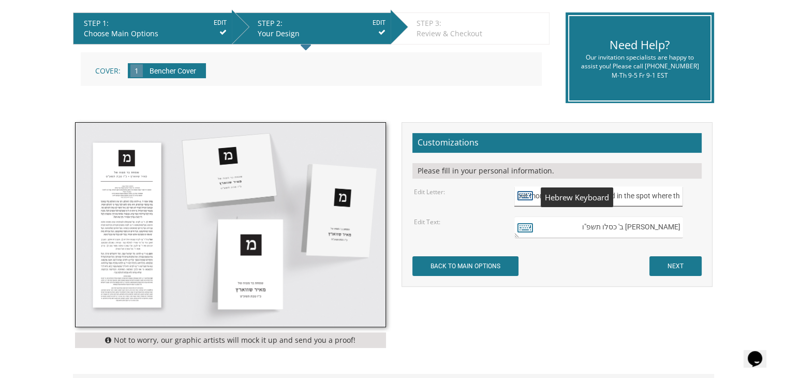
type input "put monogram that I uploaded in the spot where the lettter is"
click at [528, 191] on icon at bounding box center [526, 195] width 16 height 14
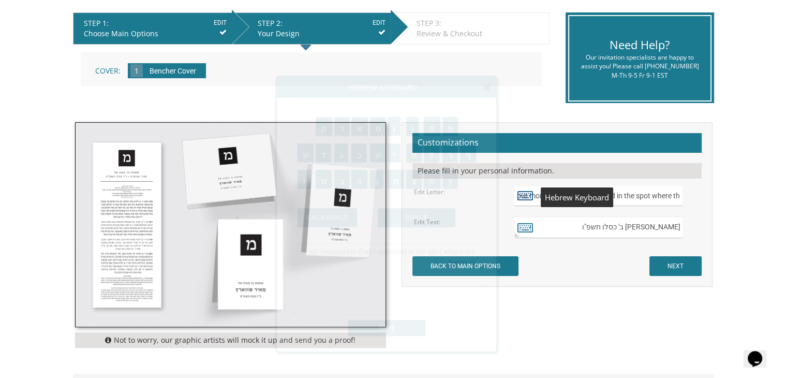
scroll to position [0, 0]
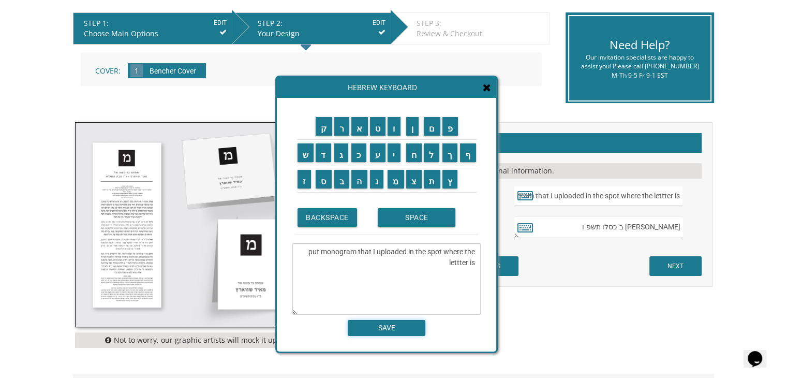
click at [398, 328] on input "SAVE" at bounding box center [387, 328] width 78 height 16
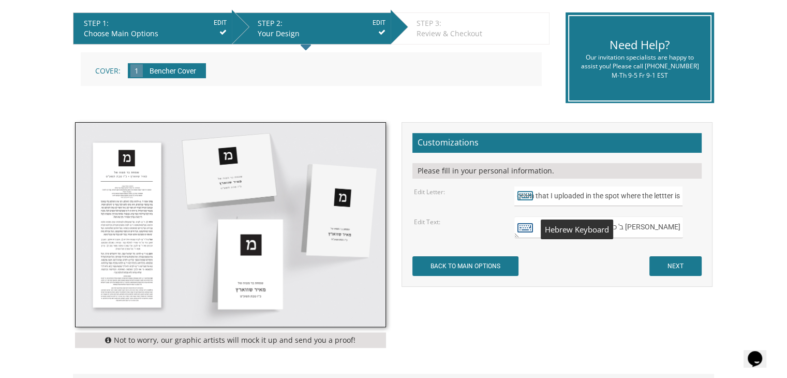
click at [524, 227] on icon at bounding box center [526, 227] width 16 height 14
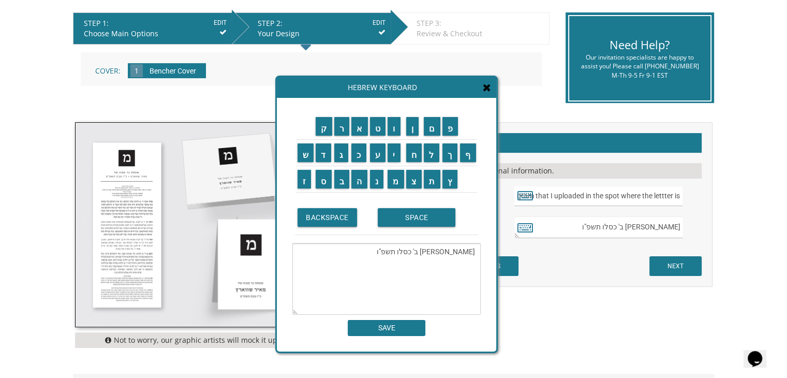
click at [477, 250] on textarea "יהודה מרדכי מרמור ב' כסלו תשפ"ו" at bounding box center [386, 278] width 188 height 71
click at [302, 152] on input "ש" at bounding box center [306, 152] width 17 height 19
click at [395, 177] on input "מ" at bounding box center [396, 179] width 17 height 19
click at [414, 154] on input "ח" at bounding box center [414, 152] width 16 height 19
click at [433, 179] on input "ת" at bounding box center [432, 179] width 17 height 19
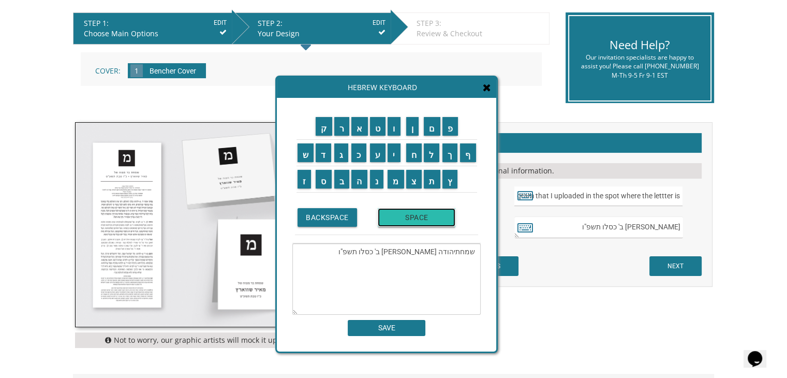
click at [418, 216] on input "SPACE" at bounding box center [417, 217] width 78 height 19
click at [341, 172] on input "ב" at bounding box center [342, 179] width 16 height 19
click at [340, 120] on input "ר" at bounding box center [342, 126] width 16 height 19
click at [395, 177] on input "מ" at bounding box center [396, 179] width 17 height 19
click at [415, 175] on input "צ" at bounding box center [414, 179] width 16 height 19
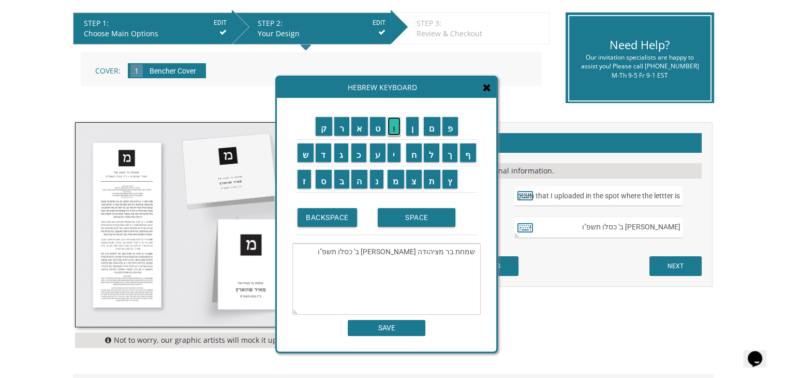
click at [397, 124] on input "ו" at bounding box center [394, 126] width 13 height 19
click at [358, 183] on input "ה" at bounding box center [359, 179] width 16 height 19
click at [304, 146] on input "ש" at bounding box center [306, 152] width 17 height 19
click at [436, 154] on input "ל" at bounding box center [432, 152] width 16 height 19
type textarea "שמחת בר מצוה של יהודה מרדכי מרמור ב' כסלו תשפ"ו"
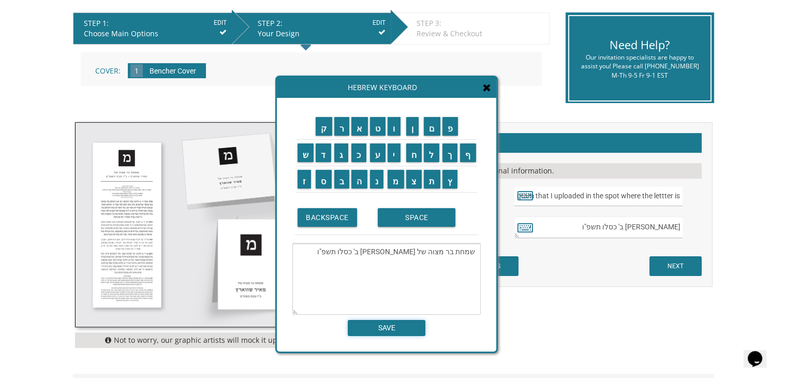
click at [406, 326] on input "SAVE" at bounding box center [387, 328] width 78 height 16
type textarea "שמחת בר מצוה של יהודה מרדכי מרמור ב' כסלו תשפ"ו"
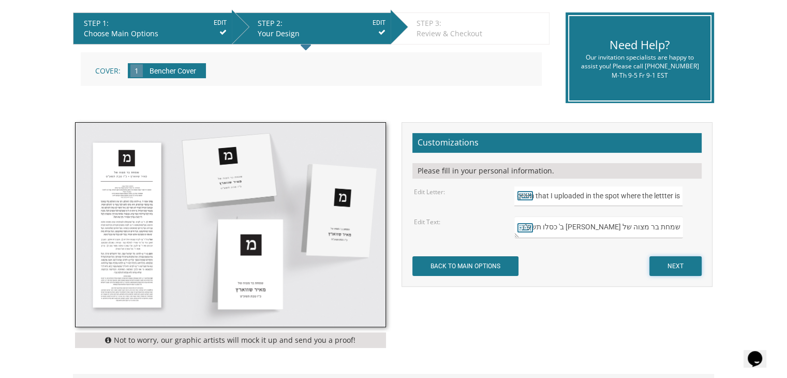
click at [674, 264] on input "NEXT" at bounding box center [676, 266] width 52 height 20
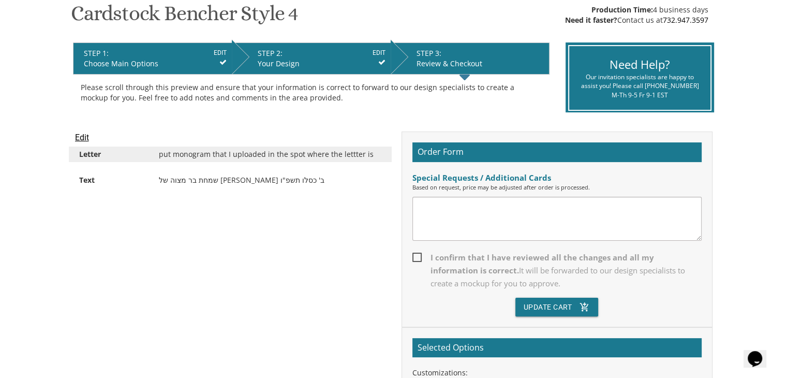
scroll to position [178, 0]
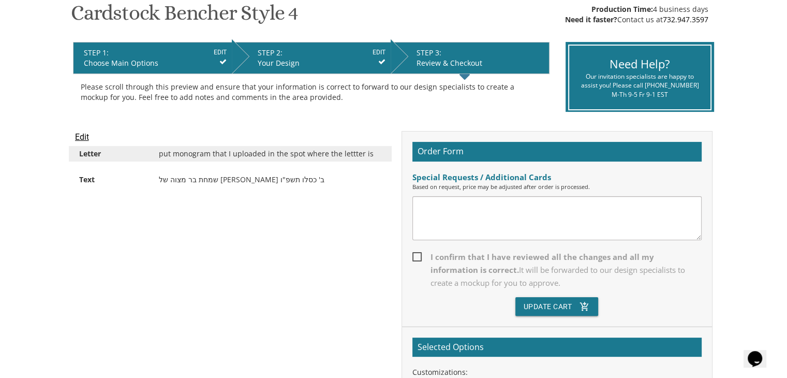
click at [500, 220] on textarea at bounding box center [557, 218] width 289 height 44
type textarea "J"
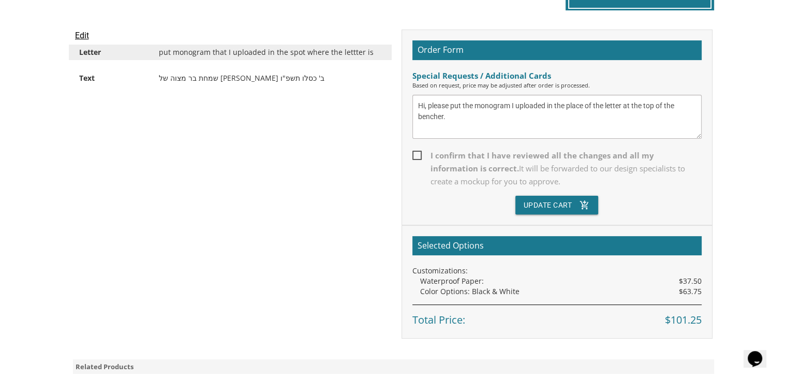
scroll to position [284, 0]
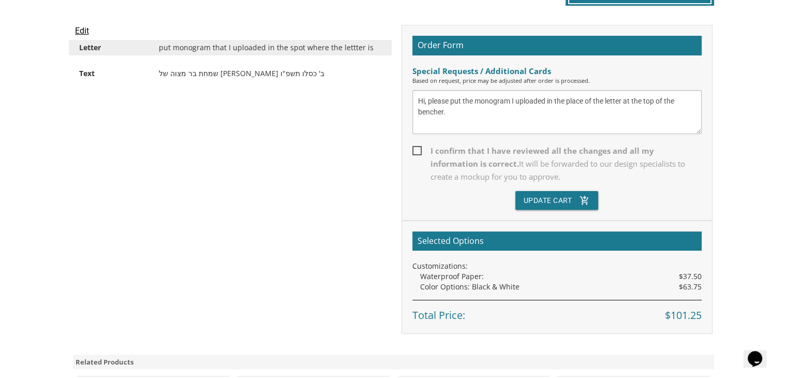
type textarea "Hi, please put the monogram I uploaded in the place of the letter at the top of…"
click at [418, 152] on span "I confirm that I have reviewed all the changes and all my information is correc…" at bounding box center [557, 163] width 289 height 39
click at [418, 152] on input "I confirm that I have reviewed all the changes and all my information is correc…" at bounding box center [416, 149] width 7 height 7
checkbox input "true"
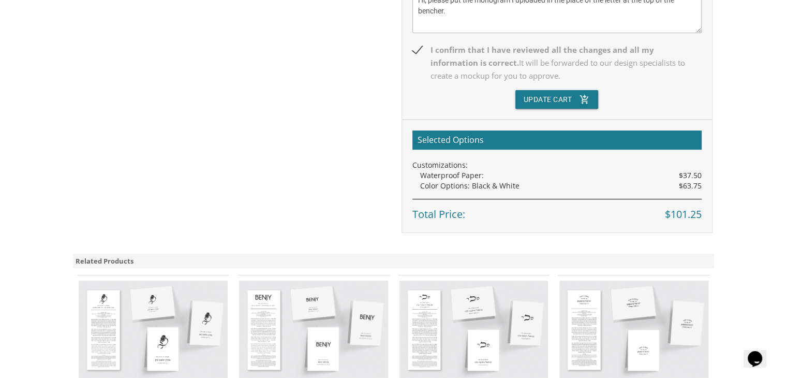
scroll to position [377, 0]
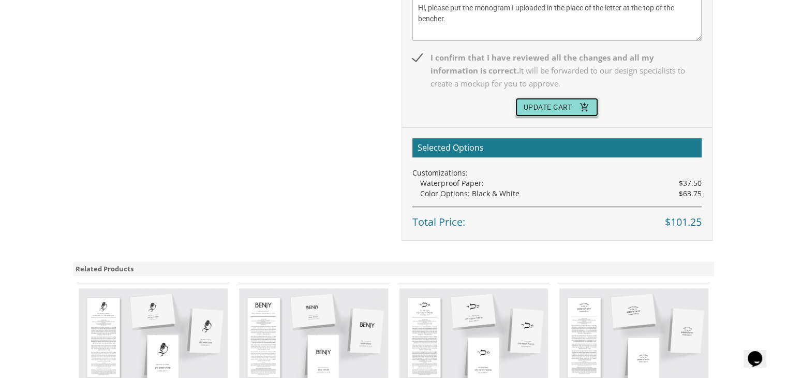
click at [546, 107] on button "Update Cart add_shopping_cart" at bounding box center [557, 107] width 83 height 19
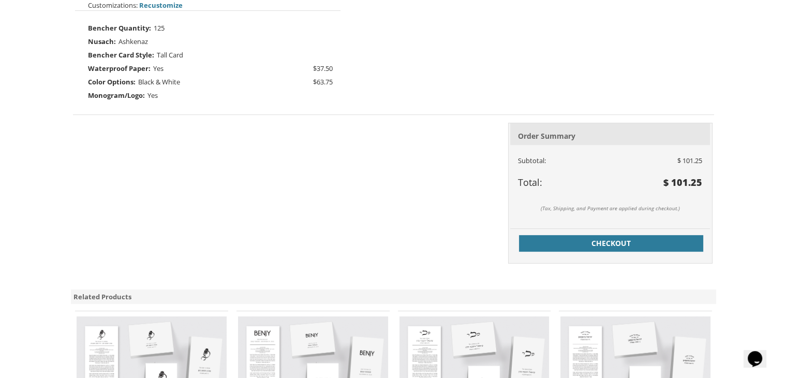
scroll to position [354, 0]
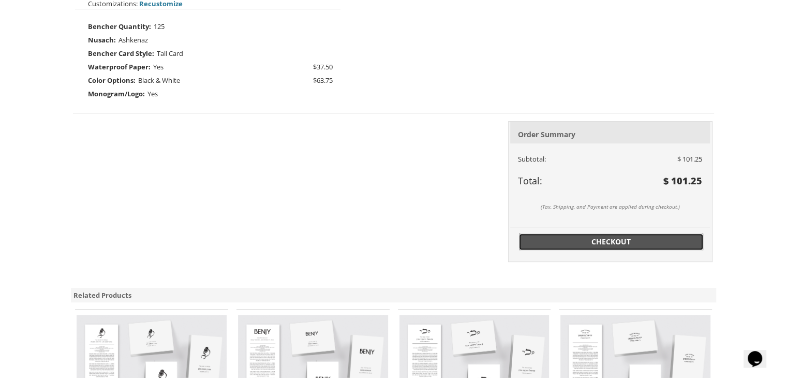
click at [568, 239] on span "Checkout" at bounding box center [611, 242] width 172 height 10
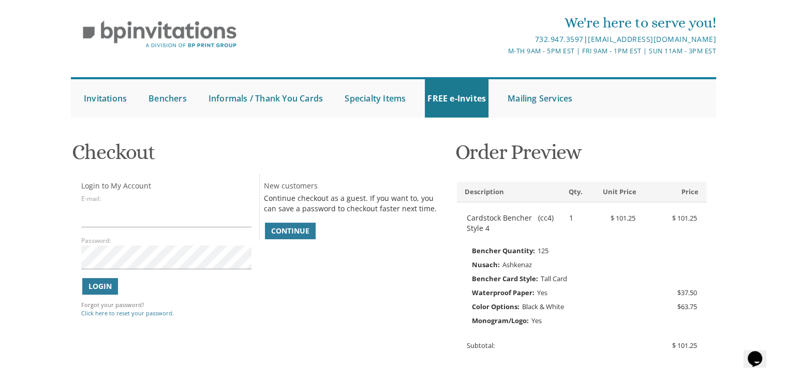
scroll to position [41, 0]
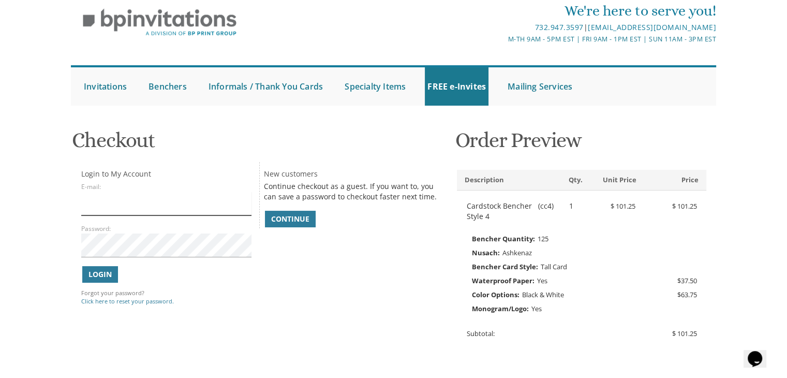
click at [168, 210] on input "E-mail:" at bounding box center [166, 204] width 170 height 24
click at [298, 221] on span "Continue" at bounding box center [290, 219] width 38 height 10
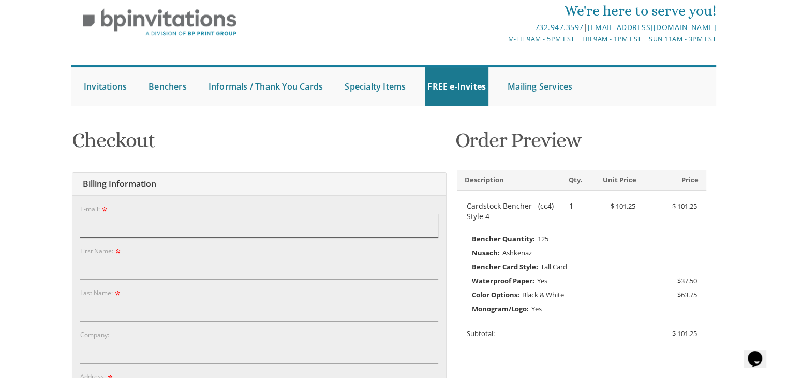
click at [244, 224] on input "E-mail:" at bounding box center [259, 226] width 358 height 24
type input "NaamahIsraeli@gmail.com"
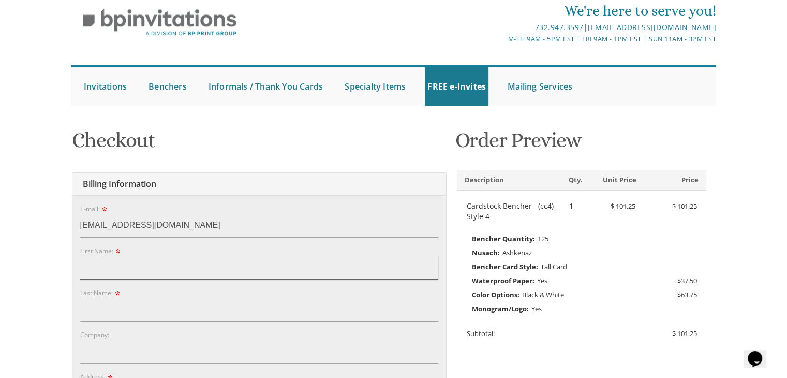
type input "Naamah"
type input "Marmor"
type input "1041 NE 165th Terrace"
type input "North Miami Beach"
type input "33162"
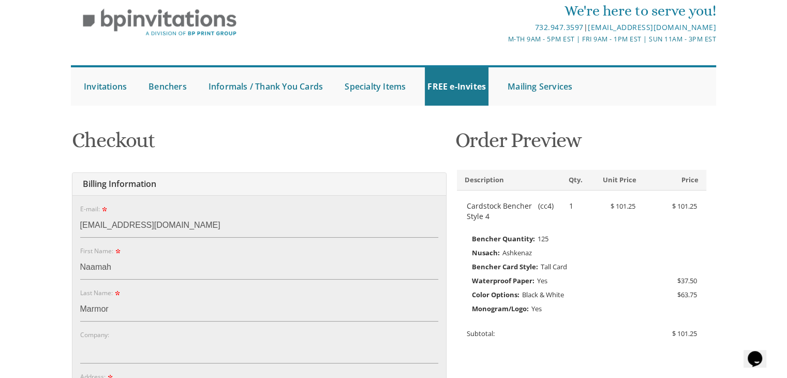
select select "FL"
type input "7867980889"
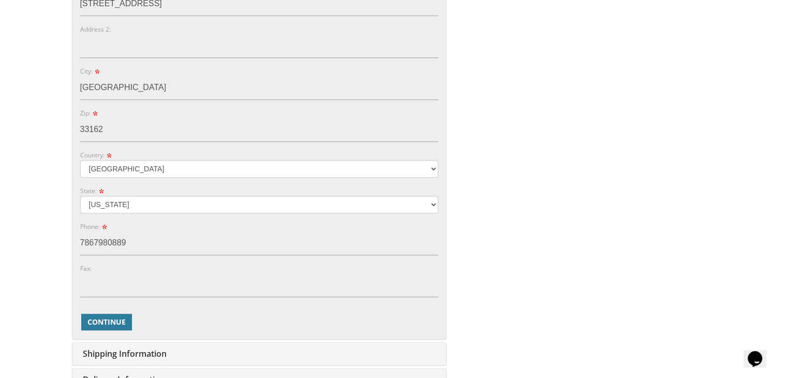
scroll to position [453, 0]
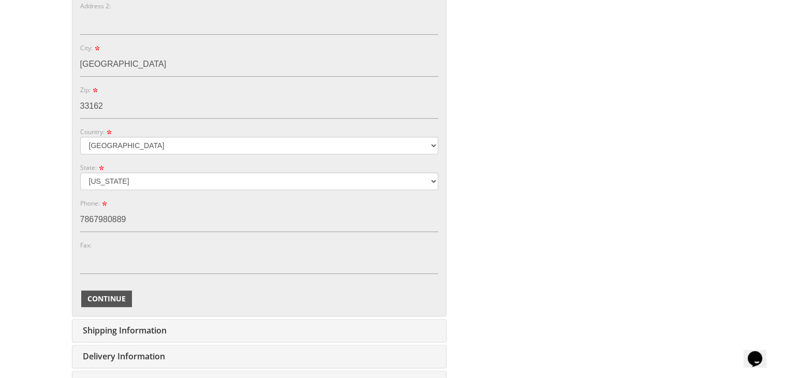
click at [94, 297] on span "Continue" at bounding box center [106, 299] width 38 height 10
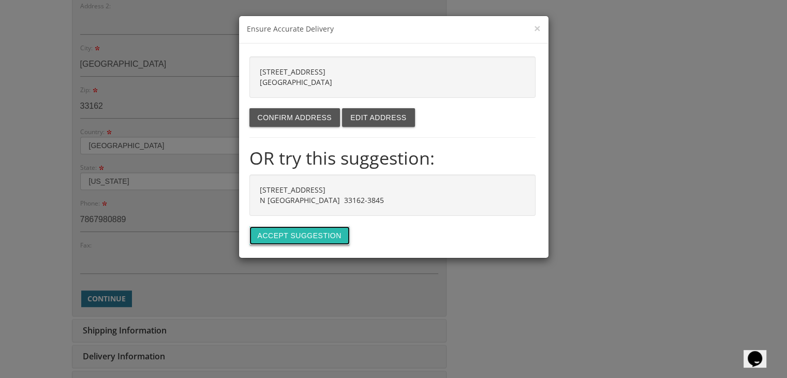
click at [290, 233] on button "Accept suggestion" at bounding box center [300, 235] width 100 height 19
type input "1041 NE 165TH TER"
type input "N MIAMI BEACH"
type input "33162-3845"
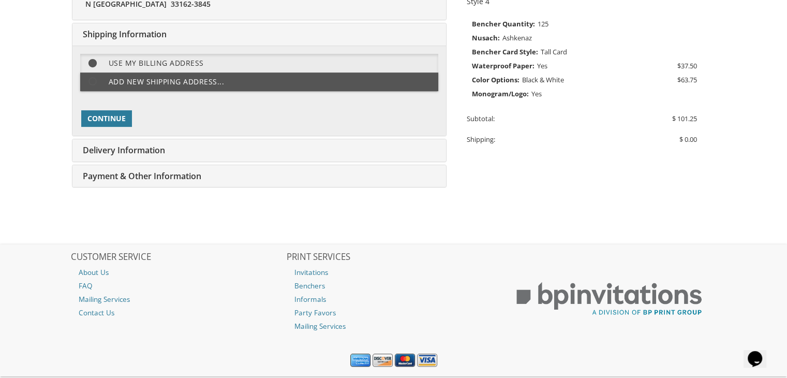
scroll to position [259, 0]
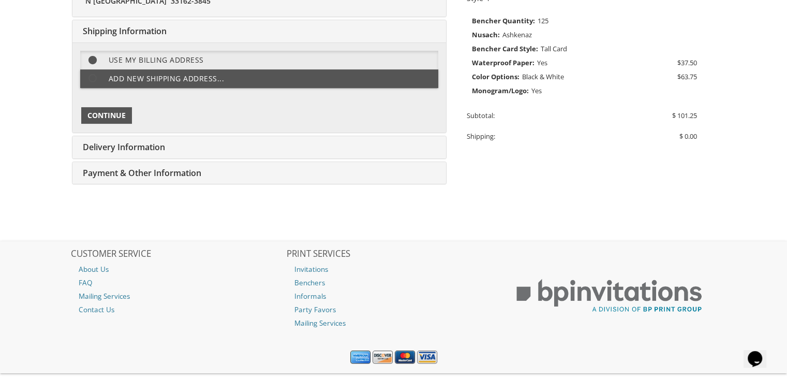
click at [115, 112] on span "Continue" at bounding box center [106, 115] width 38 height 10
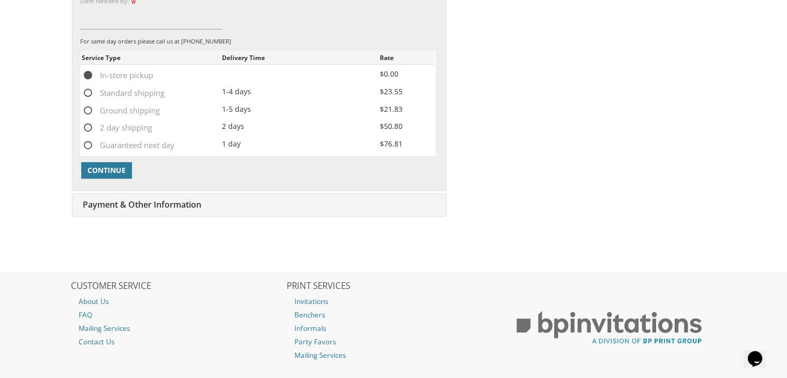
scroll to position [410, 0]
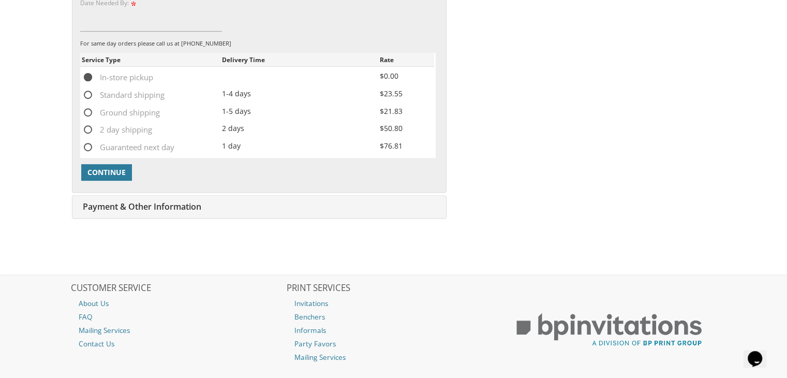
click at [88, 114] on span "Ground shipping" at bounding box center [121, 112] width 78 height 13
click at [88, 114] on input "Ground shipping" at bounding box center [85, 111] width 7 height 7
radio input "true"
click at [108, 167] on span "Continue" at bounding box center [106, 172] width 38 height 10
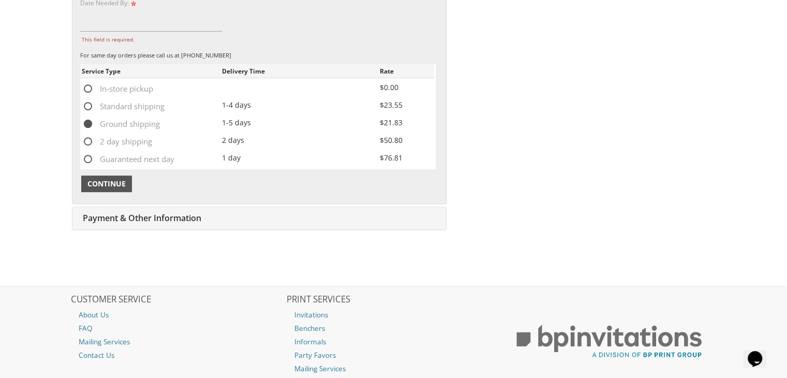
click at [108, 179] on span "Continue" at bounding box center [106, 184] width 38 height 10
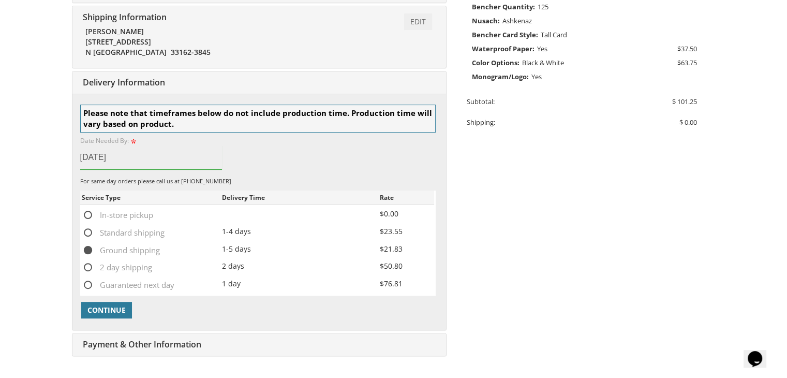
scroll to position [273, 0]
type input "November 1st 2025"
click at [116, 304] on span "Continue" at bounding box center [106, 309] width 38 height 10
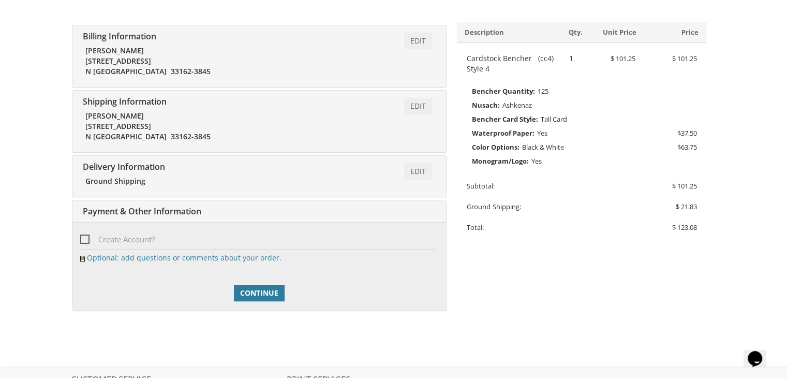
scroll to position [190, 0]
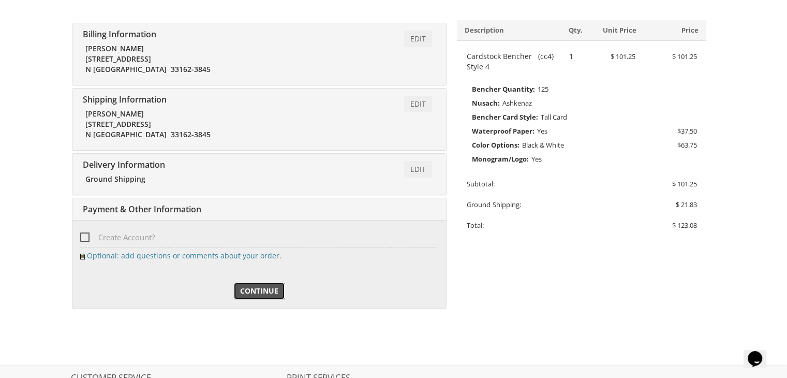
click at [248, 286] on span "Continue" at bounding box center [259, 291] width 38 height 10
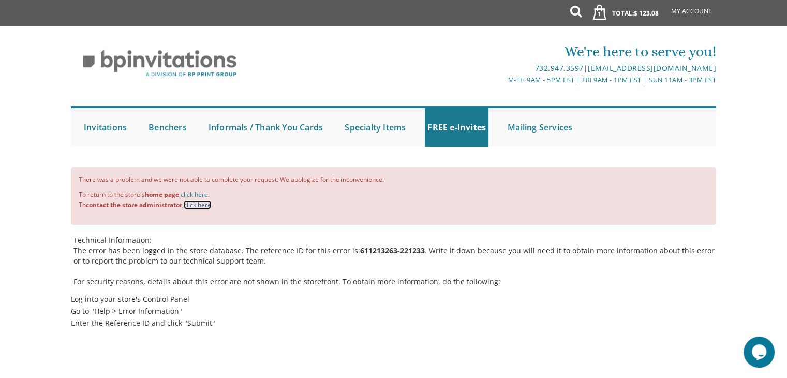
click at [197, 201] on link "click here" at bounding box center [197, 204] width 27 height 9
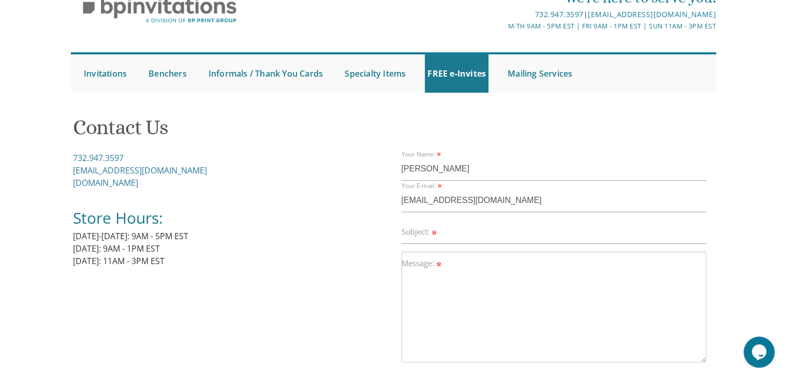
click at [423, 230] on label "Subject:" at bounding box center [420, 231] width 37 height 11
click at [423, 230] on input "Subject:" at bounding box center [554, 232] width 305 height 24
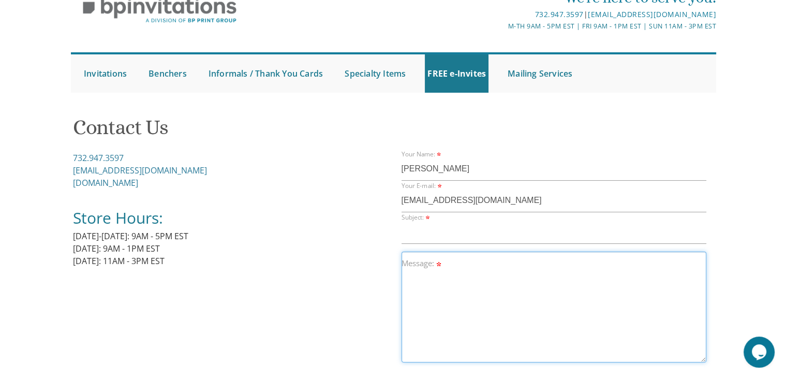
click at [421, 270] on textarea "Message:" at bounding box center [554, 307] width 305 height 111
click at [407, 260] on textarea "611213263-221233" at bounding box center [554, 307] width 305 height 111
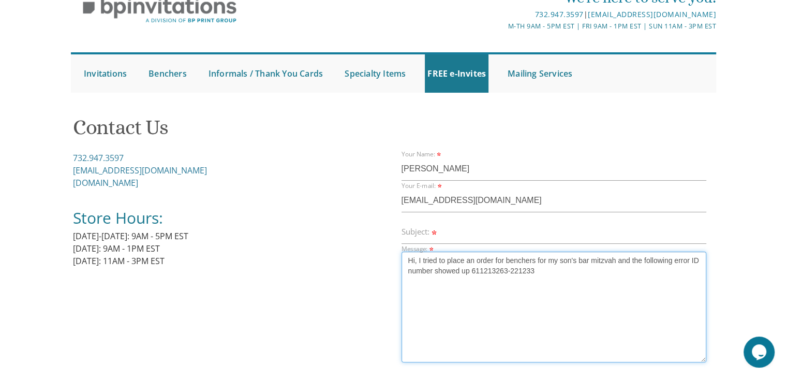
click at [561, 276] on textarea "Hi, I tried to place an order for benchers for my son's bar mitzvah and the fol…" at bounding box center [554, 307] width 305 height 111
type textarea "Hi, I tried to place an order for benchers for my son's bar mitzvah and the fol…"
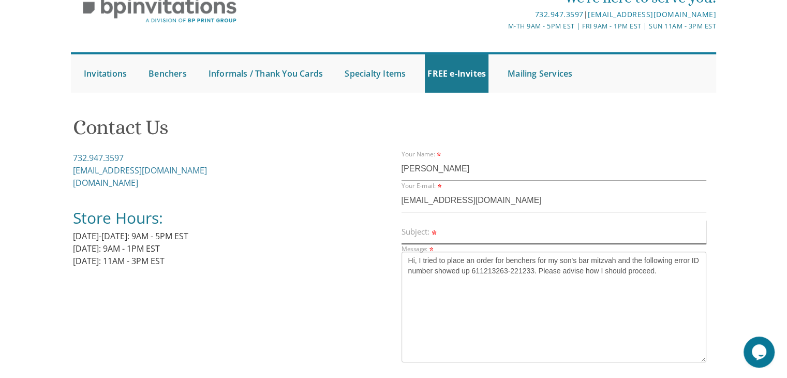
click at [456, 229] on input "Subject:" at bounding box center [554, 232] width 305 height 24
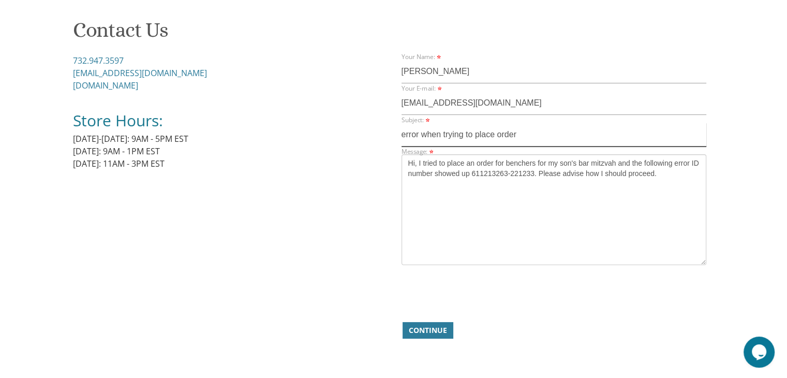
scroll to position [152, 0]
type input "error when trying to place order"
click at [418, 327] on span "Continue" at bounding box center [428, 329] width 38 height 10
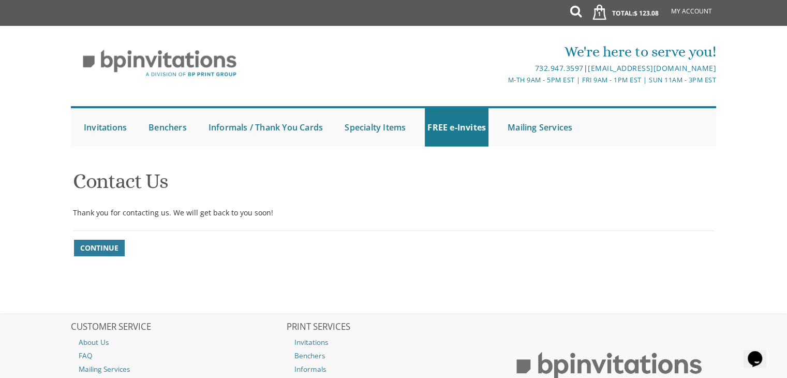
scroll to position [6, 0]
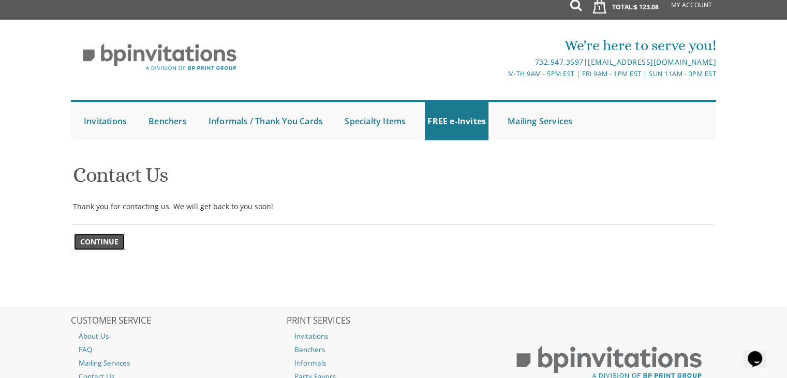
click at [104, 242] on span "Continue" at bounding box center [99, 242] width 38 height 10
